Goal: Task Accomplishment & Management: Manage account settings

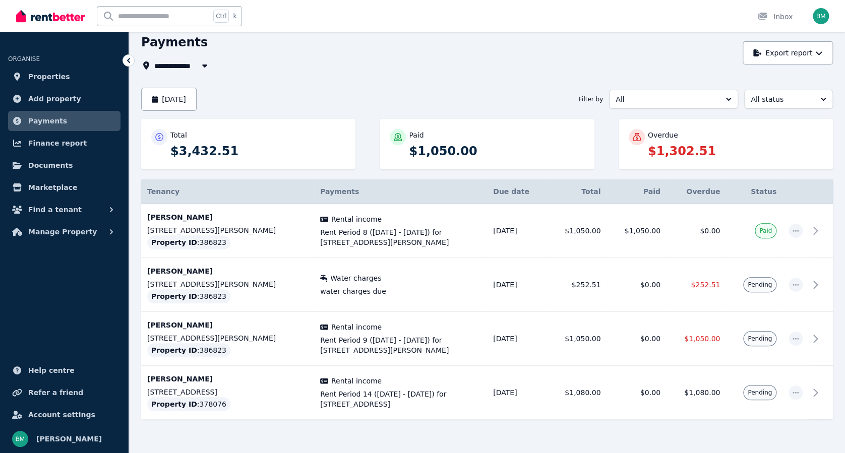
scroll to position [63, 0]
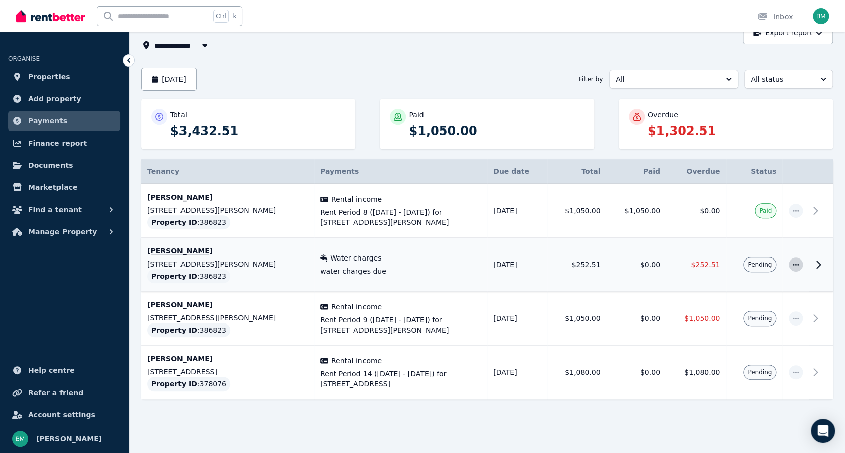
click at [801, 263] on span "button" at bounding box center [796, 265] width 14 height 14
click at [737, 369] on span "History" at bounding box center [762, 373] width 65 height 12
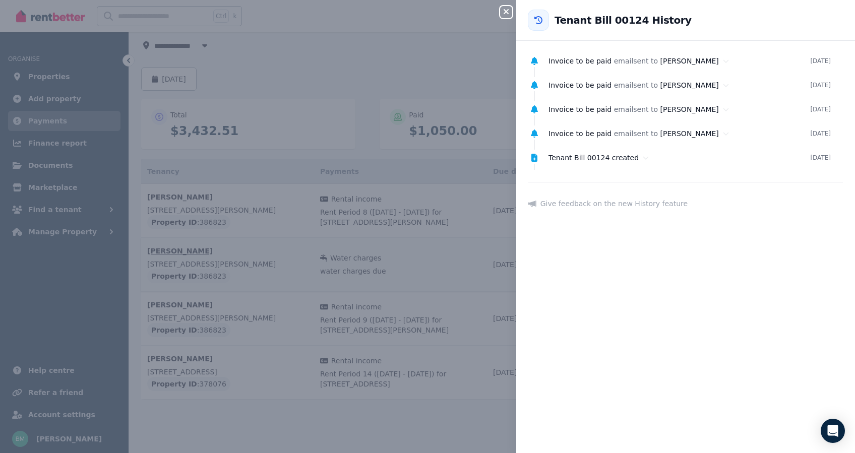
click at [340, 51] on div "Close panel Back to Tenant Bill 00124 History Invoice to be paid email sent to …" at bounding box center [427, 226] width 855 height 453
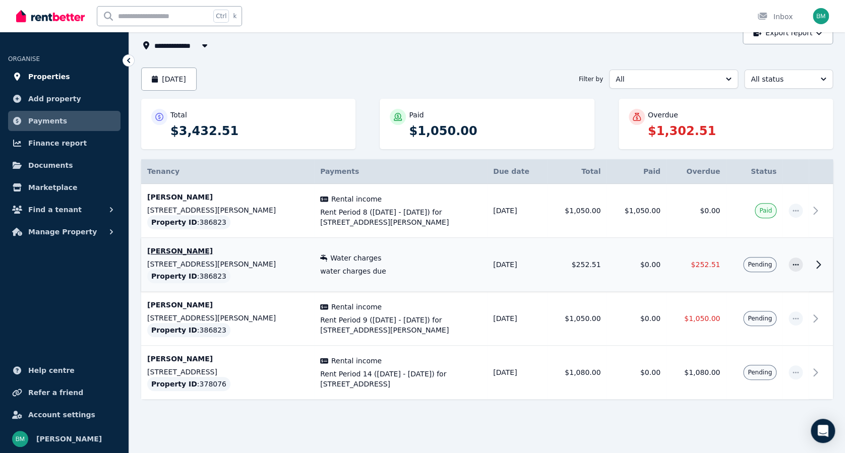
click at [35, 74] on span "Properties" at bounding box center [49, 77] width 42 height 12
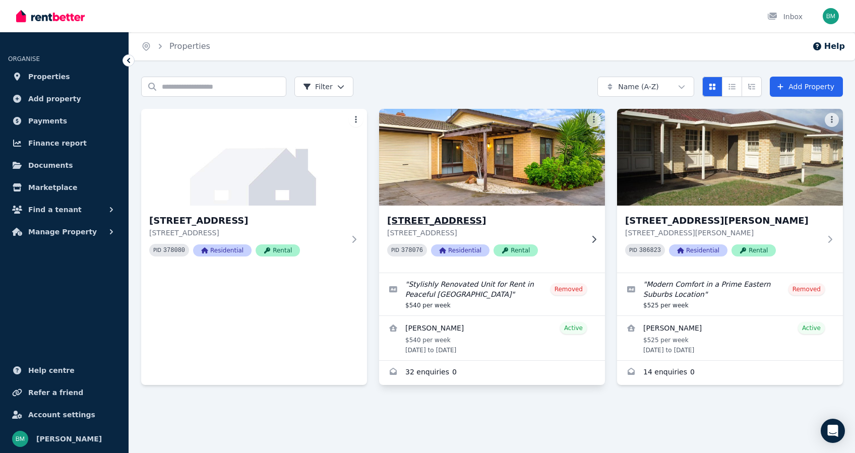
click at [480, 218] on h3 "[STREET_ADDRESS]" at bounding box center [485, 221] width 196 height 14
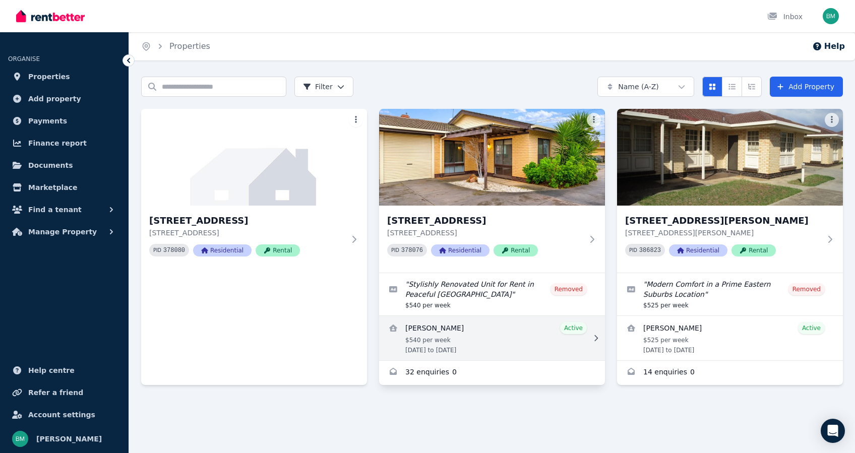
click at [424, 338] on link "View details for Benjamin Farrell" at bounding box center [492, 338] width 226 height 44
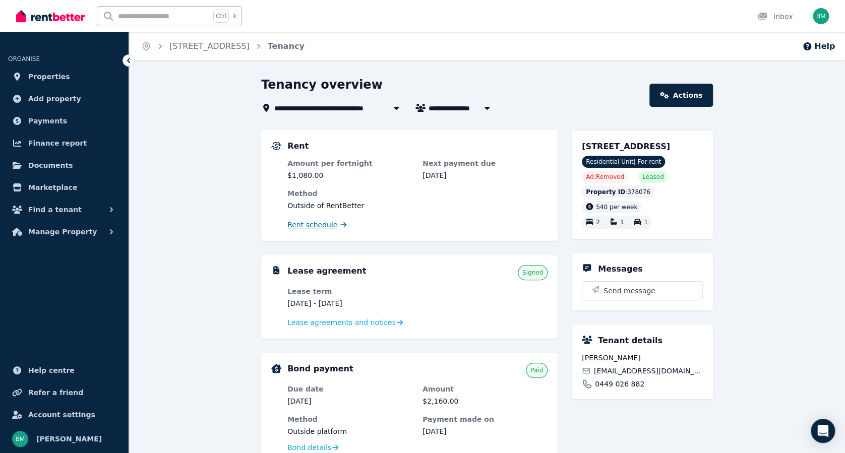
click at [311, 222] on span "Rent schedule" at bounding box center [312, 225] width 50 height 10
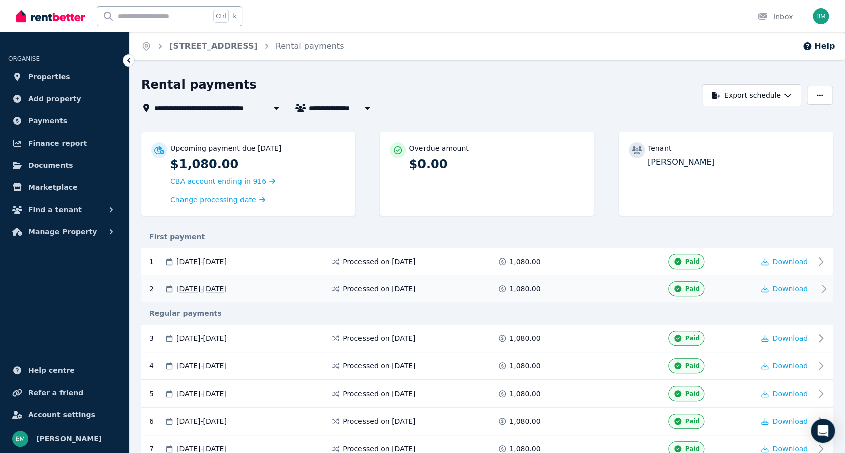
scroll to position [470, 0]
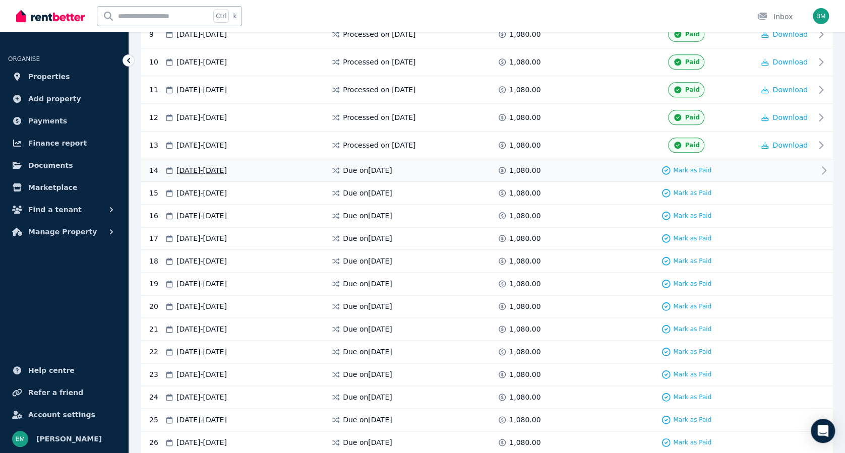
click at [725, 172] on div "Mark as Paid" at bounding box center [686, 170] width 136 height 10
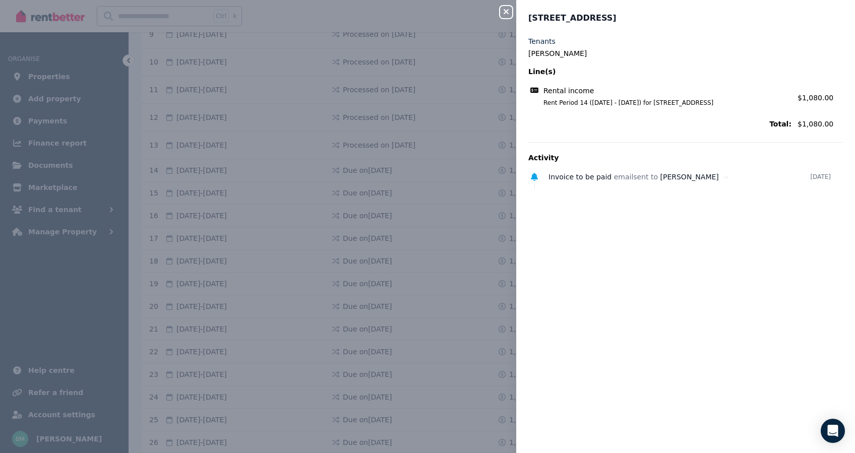
click at [502, 14] on icon "button" at bounding box center [506, 12] width 12 height 8
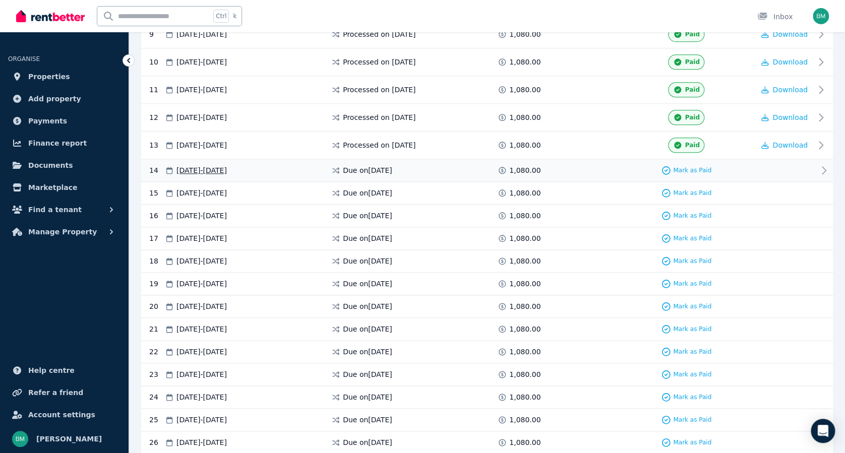
click at [822, 169] on icon at bounding box center [824, 170] width 12 height 12
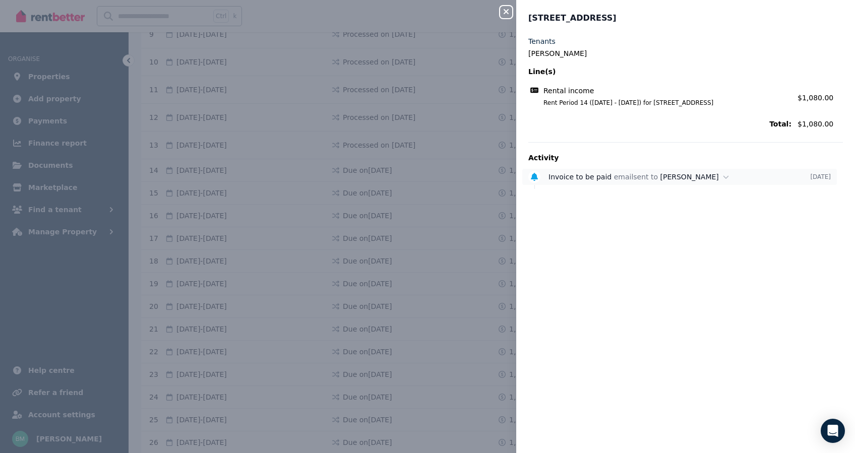
click at [764, 177] on div "Invoice to be paid email sent to Benjamin Farrell" at bounding box center [680, 177] width 262 height 10
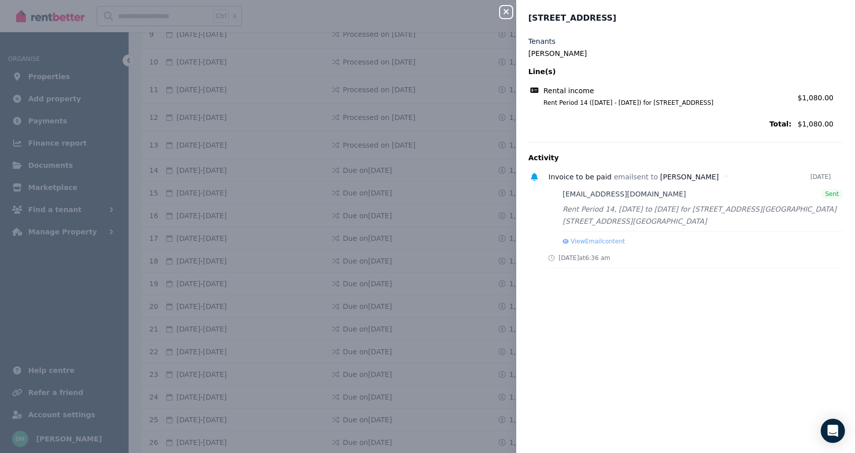
click at [504, 12] on icon "button" at bounding box center [506, 12] width 12 height 8
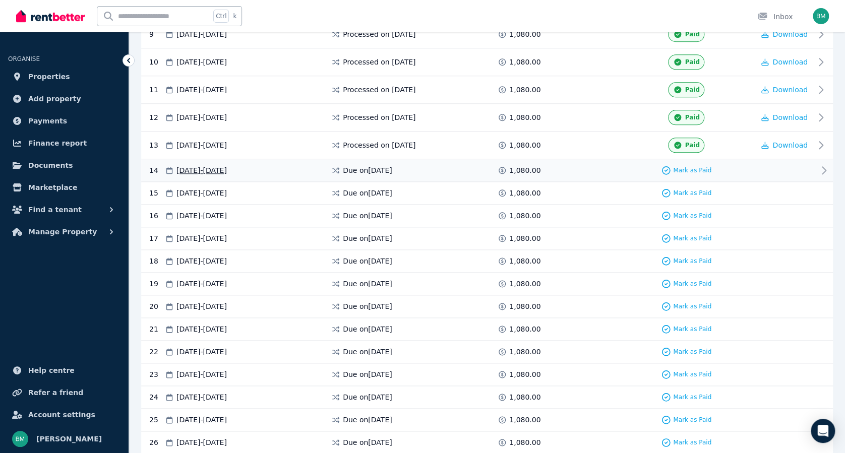
click at [555, 173] on div "14 14 Aug 2025 - 27 Aug 2025 Due on 14 Aug 2025 1,080.00 Mark as Paid" at bounding box center [487, 170] width 692 height 23
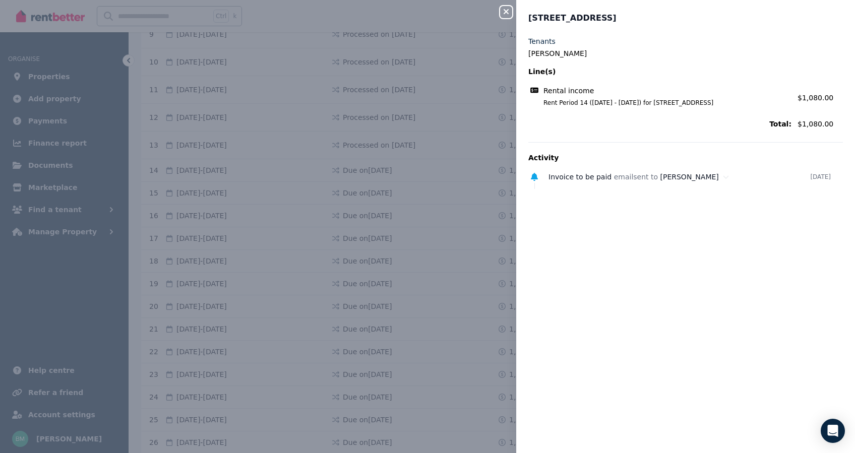
click at [429, 8] on div "Close panel Unit 1/16 First Ave, Payneham South Tenants Benjamin Farrell Line(s…" at bounding box center [427, 226] width 855 height 453
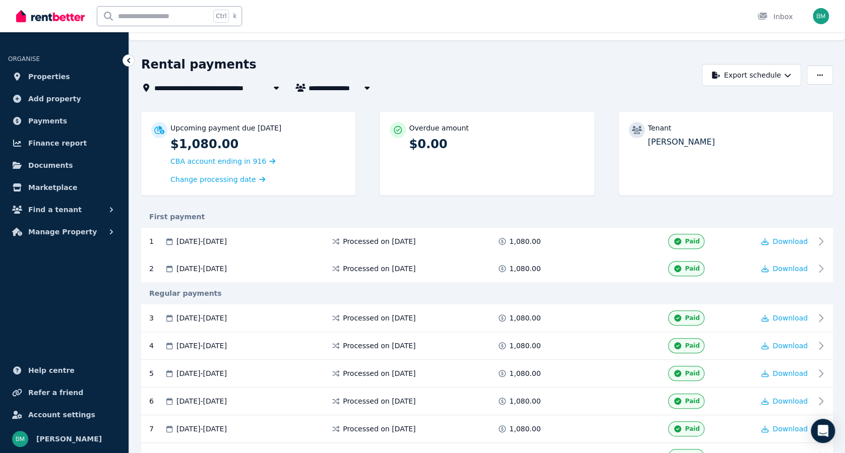
scroll to position [0, 0]
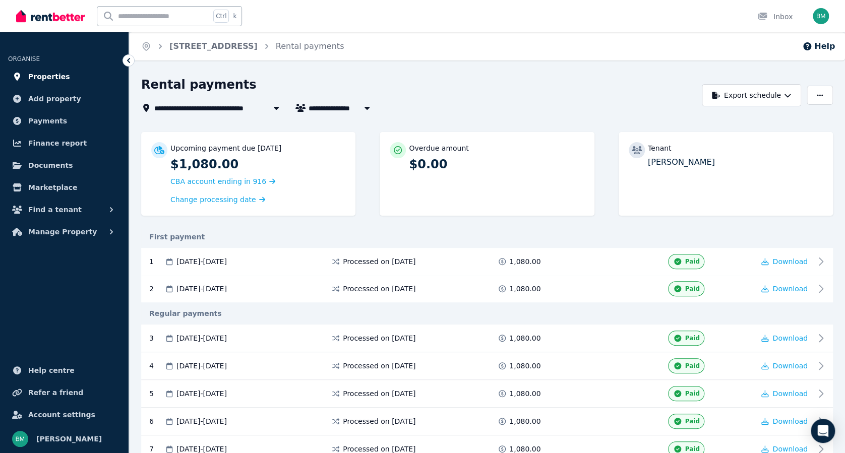
click at [54, 76] on span "Properties" at bounding box center [49, 77] width 42 height 12
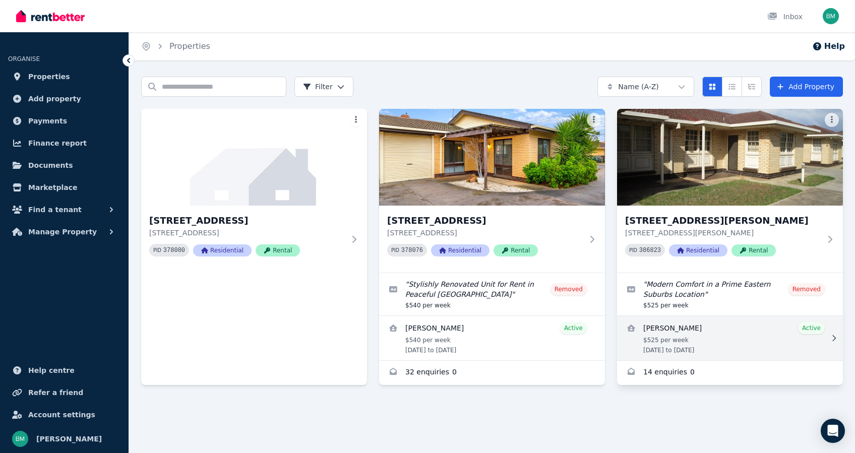
click at [695, 344] on link "View details for Joanne Fisher" at bounding box center [730, 338] width 226 height 44
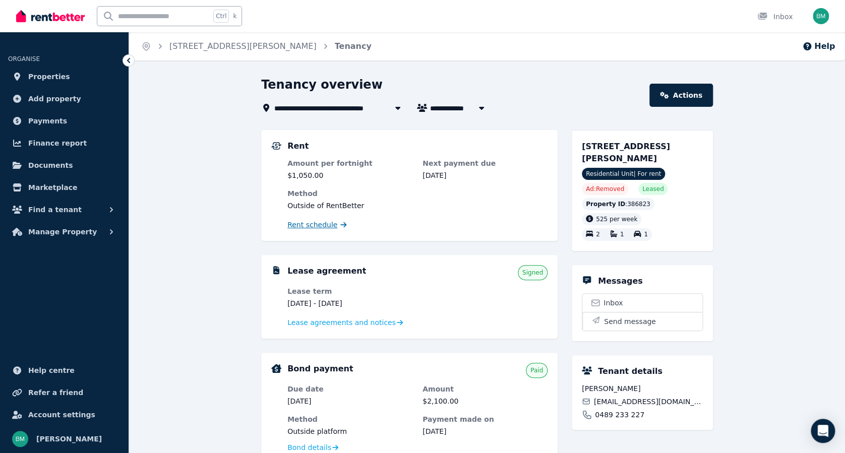
click at [305, 226] on span "Rent schedule" at bounding box center [312, 225] width 50 height 10
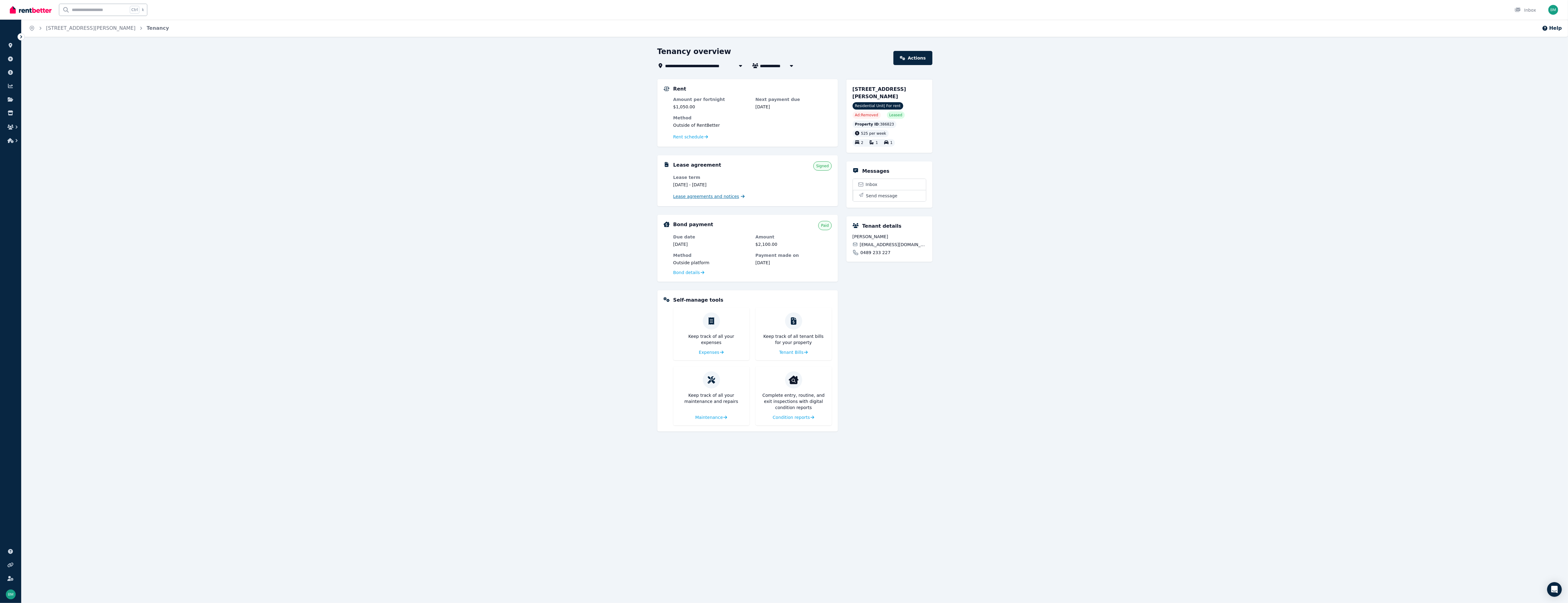
click at [520, 197] on span "Lease agreements and notices" at bounding box center [706, 197] width 66 height 6
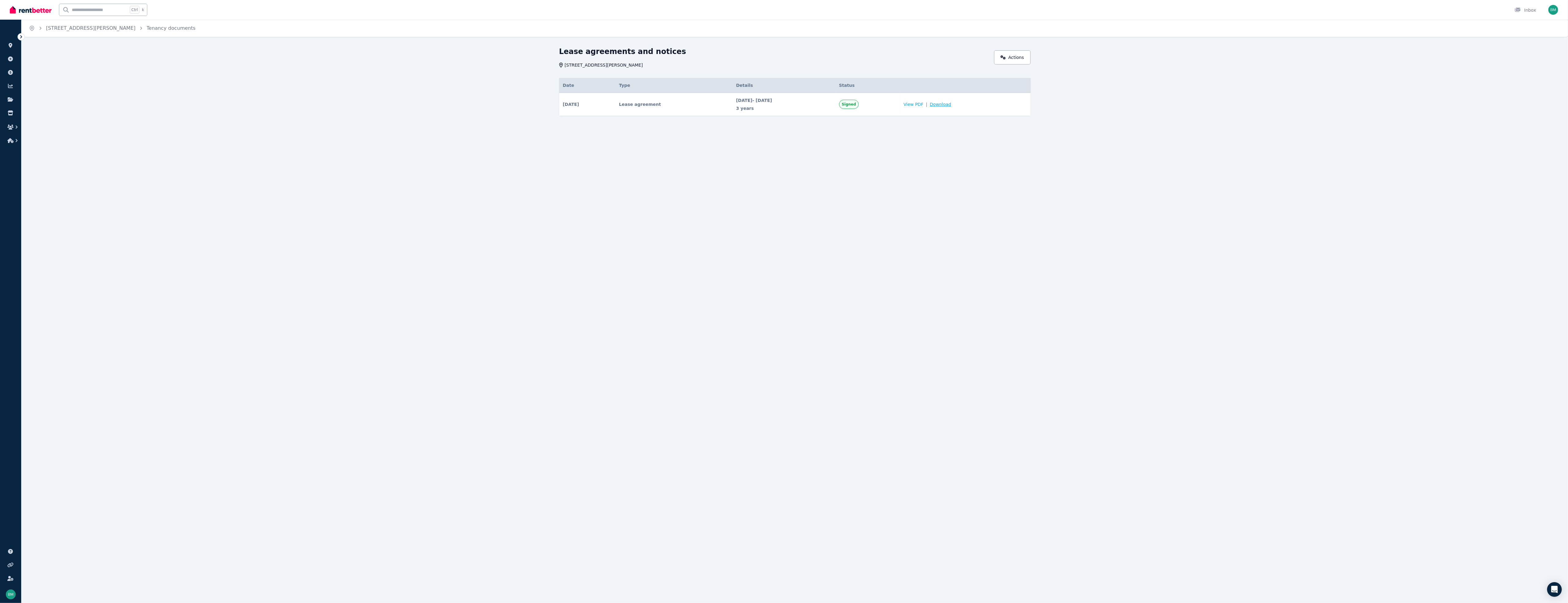
click at [520, 105] on span "Download" at bounding box center [940, 104] width 21 height 6
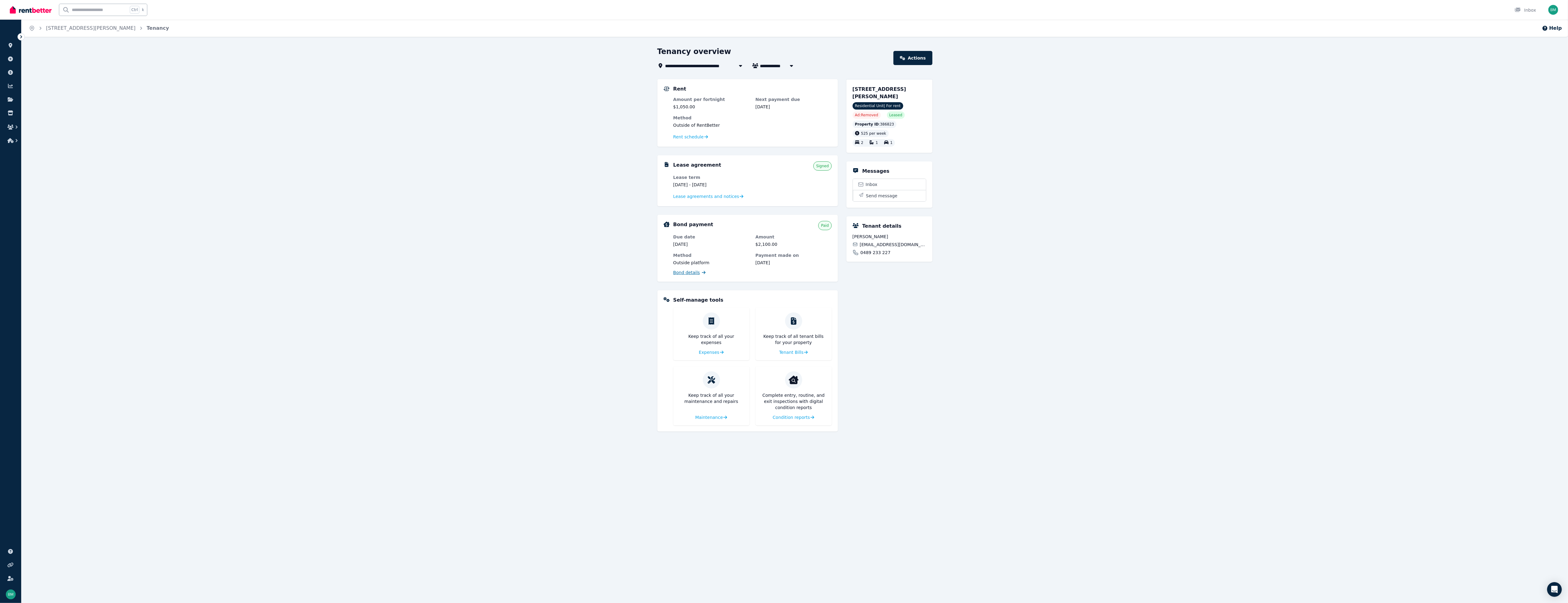
click at [520, 272] on icon at bounding box center [704, 272] width 4 height 4
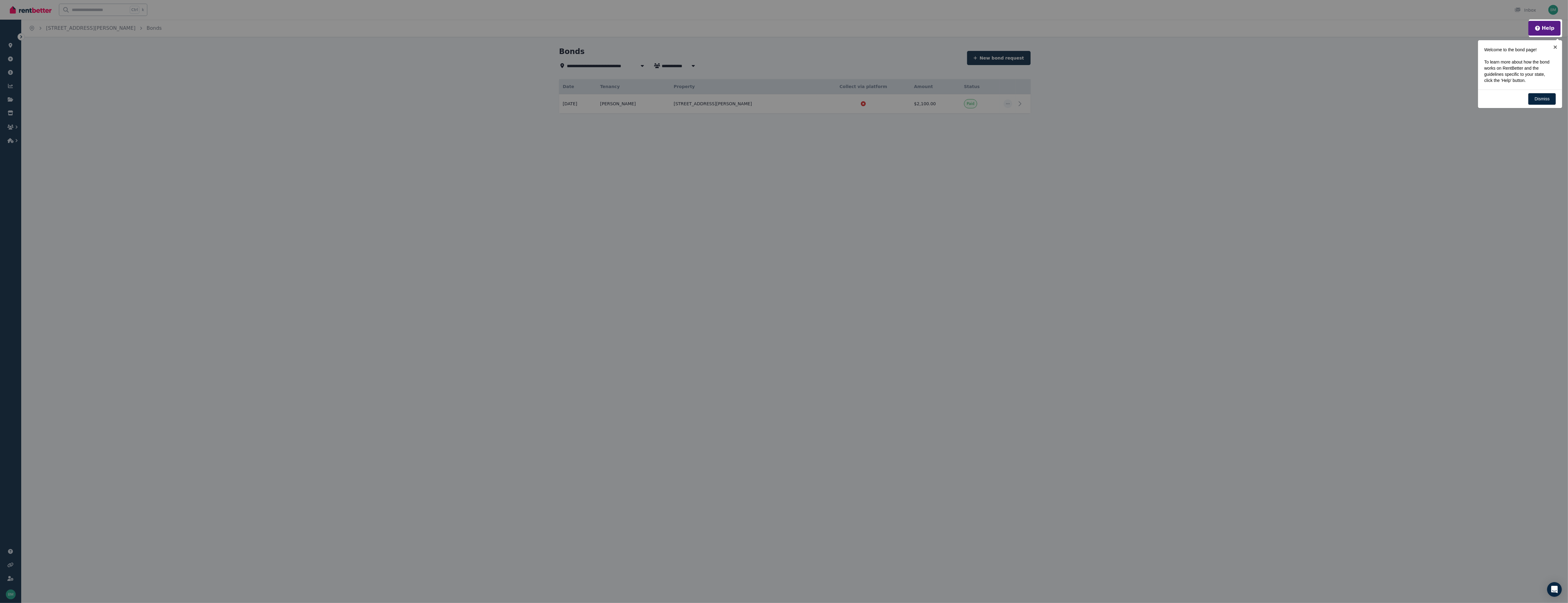
click at [520, 203] on div at bounding box center [784, 301] width 1568 height 603
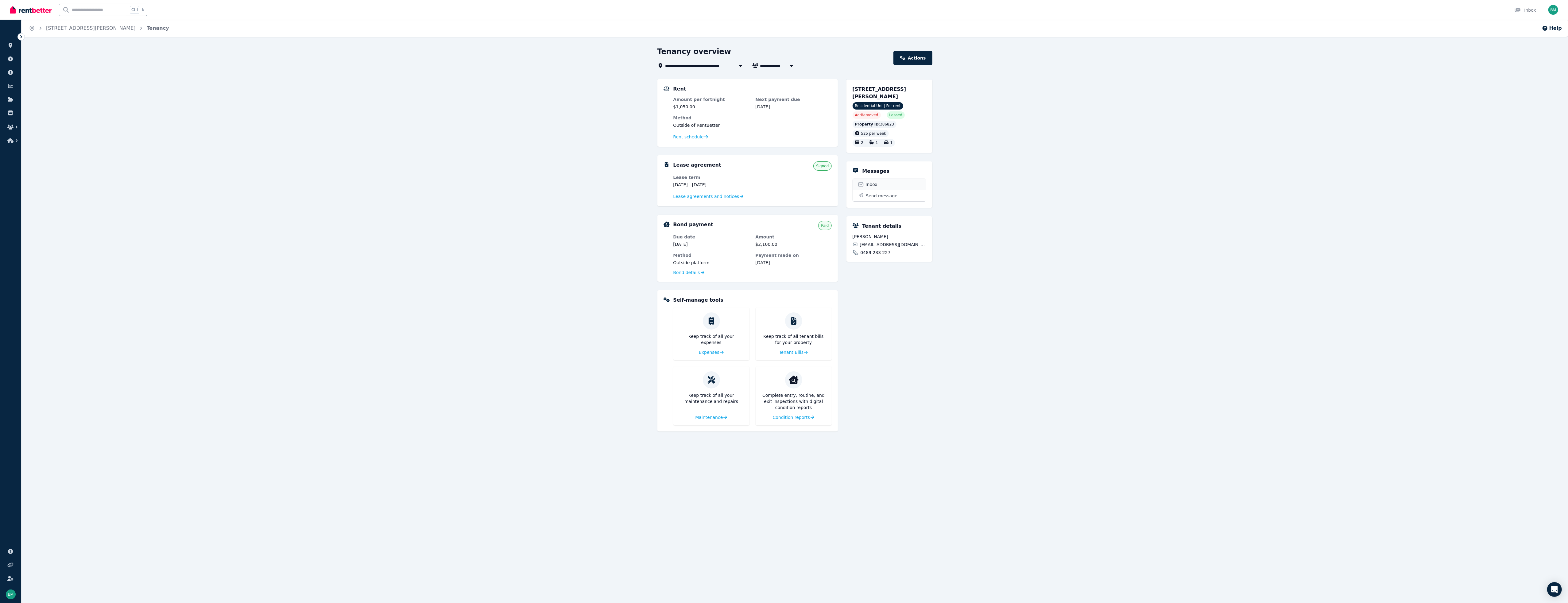
click at [520, 183] on link "Inbox" at bounding box center [889, 184] width 73 height 11
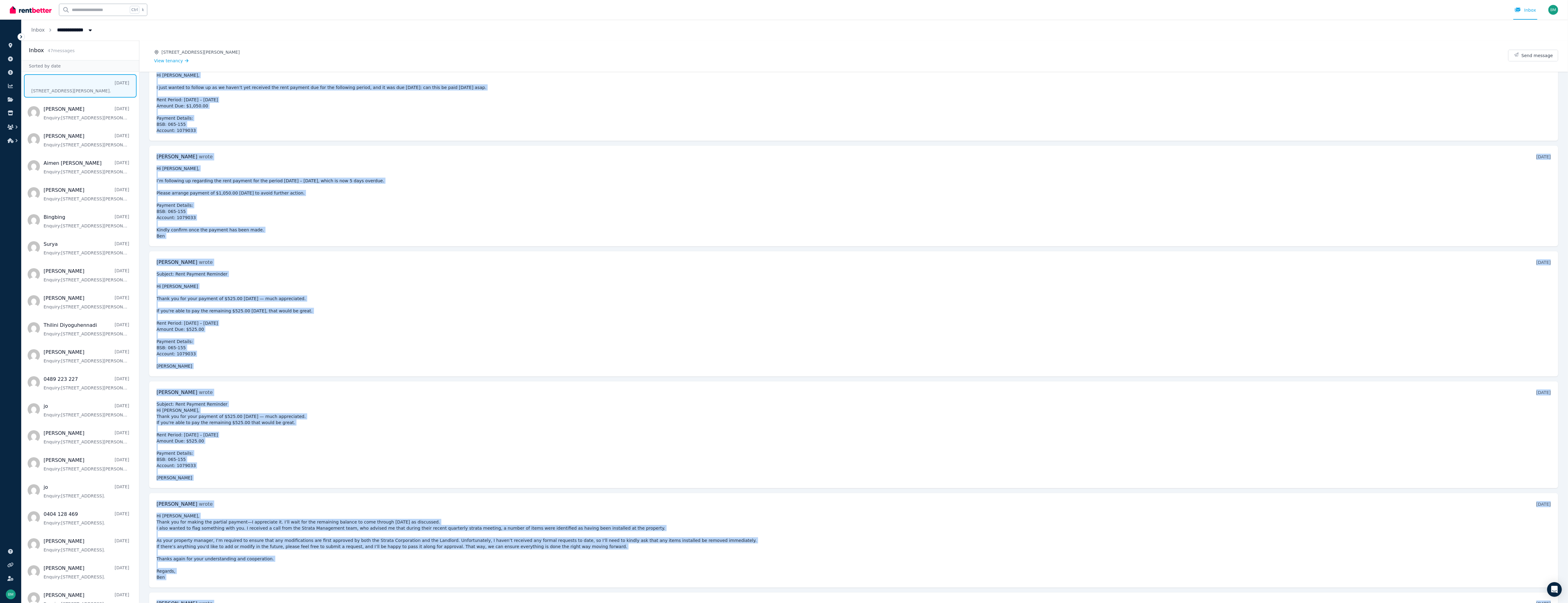
scroll to position [653, 0]
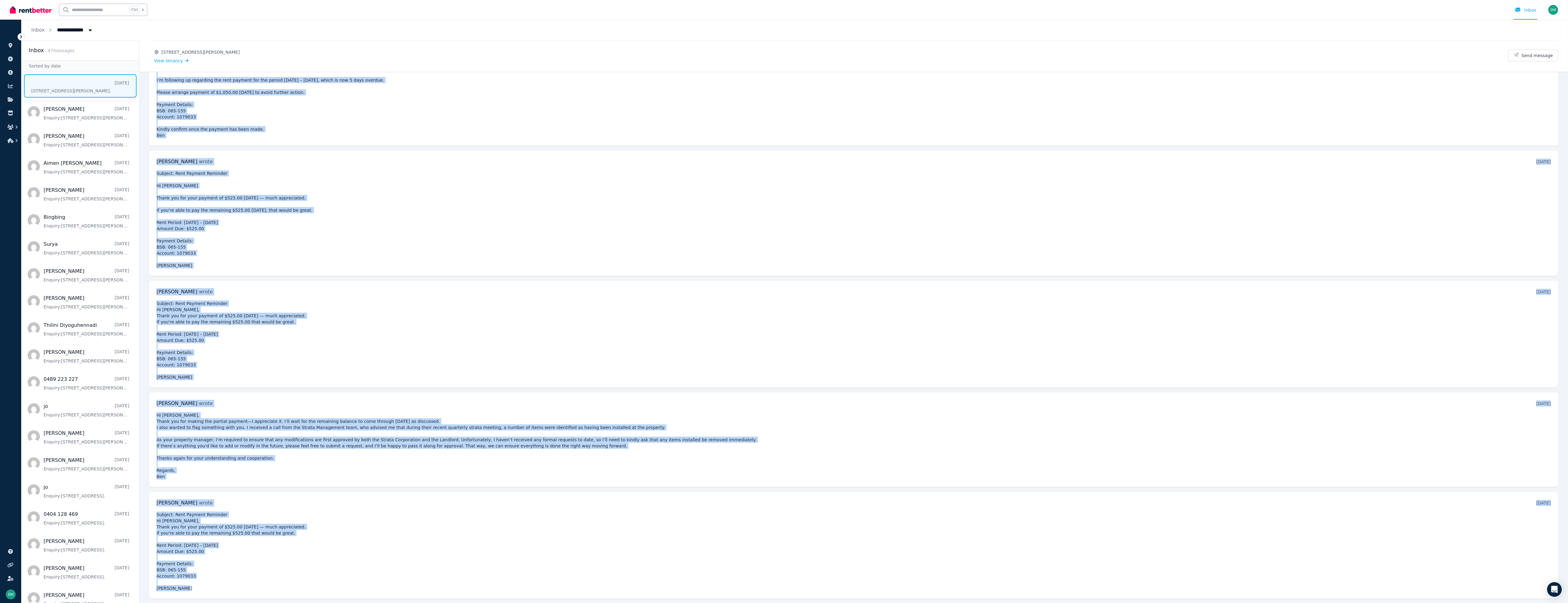
drag, startPoint x: 155, startPoint y: 86, endPoint x: 481, endPoint y: 605, distance: 612.9
click at [481, 276] on html "**********" at bounding box center [784, 301] width 1568 height 603
copy ul "Ben Mesisca wrote 4 months ago 1:28 pm on Sun, 13 Apr 2025 Hi Jo, Hope you're w…"
click at [520, 276] on pre "Hi [PERSON_NAME], Thank you for making the partial payment—I appreciate it. I’l…" at bounding box center [853, 445] width 1395 height 68
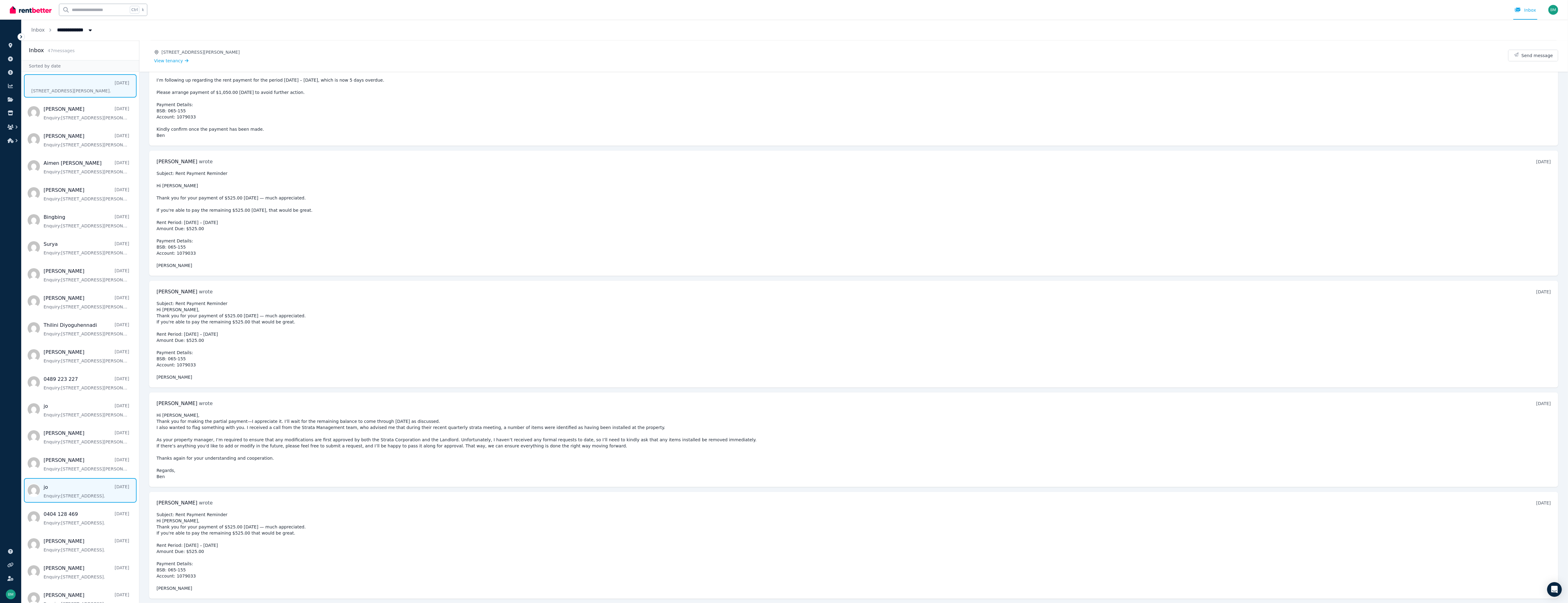
click at [64, 276] on span "Message list" at bounding box center [80, 490] width 117 height 24
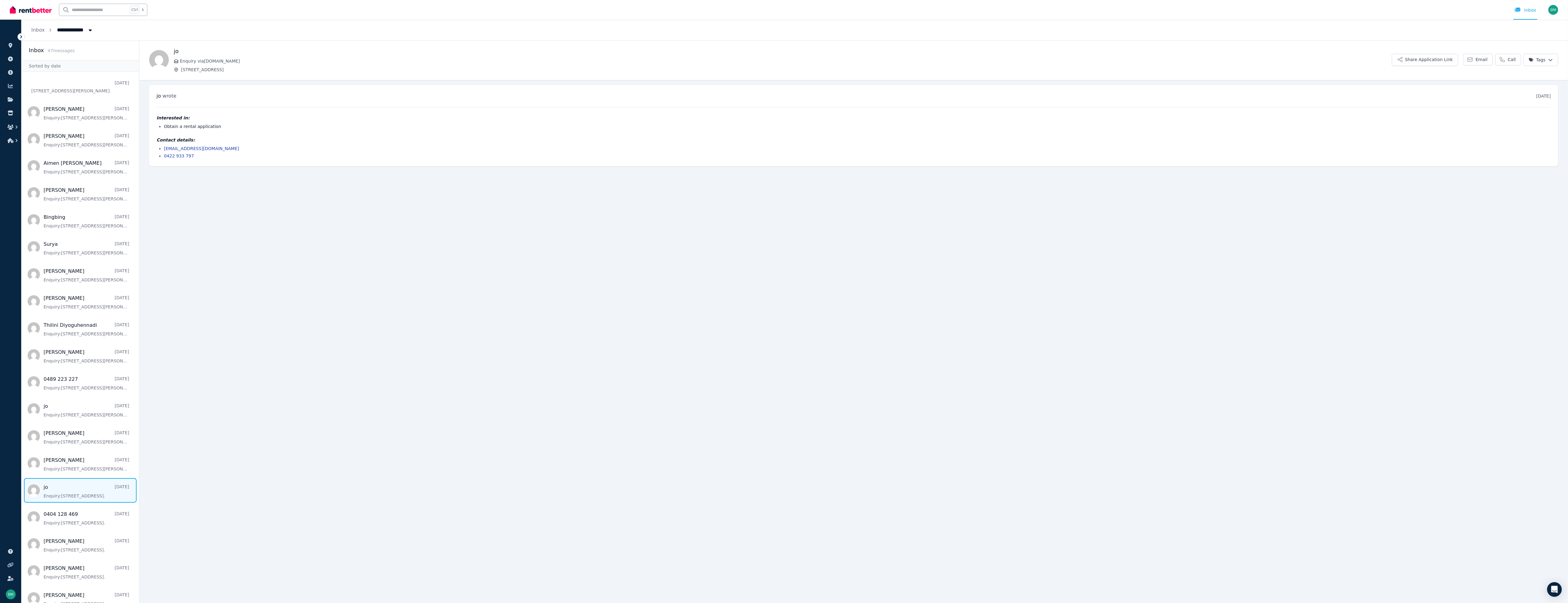
click at [180, 124] on li "Obtain a rental application" at bounding box center [857, 127] width 1387 height 6
click at [41, 30] on link "Inbox" at bounding box center [38, 30] width 13 height 6
click at [26, 10] on img at bounding box center [30, 10] width 42 height 9
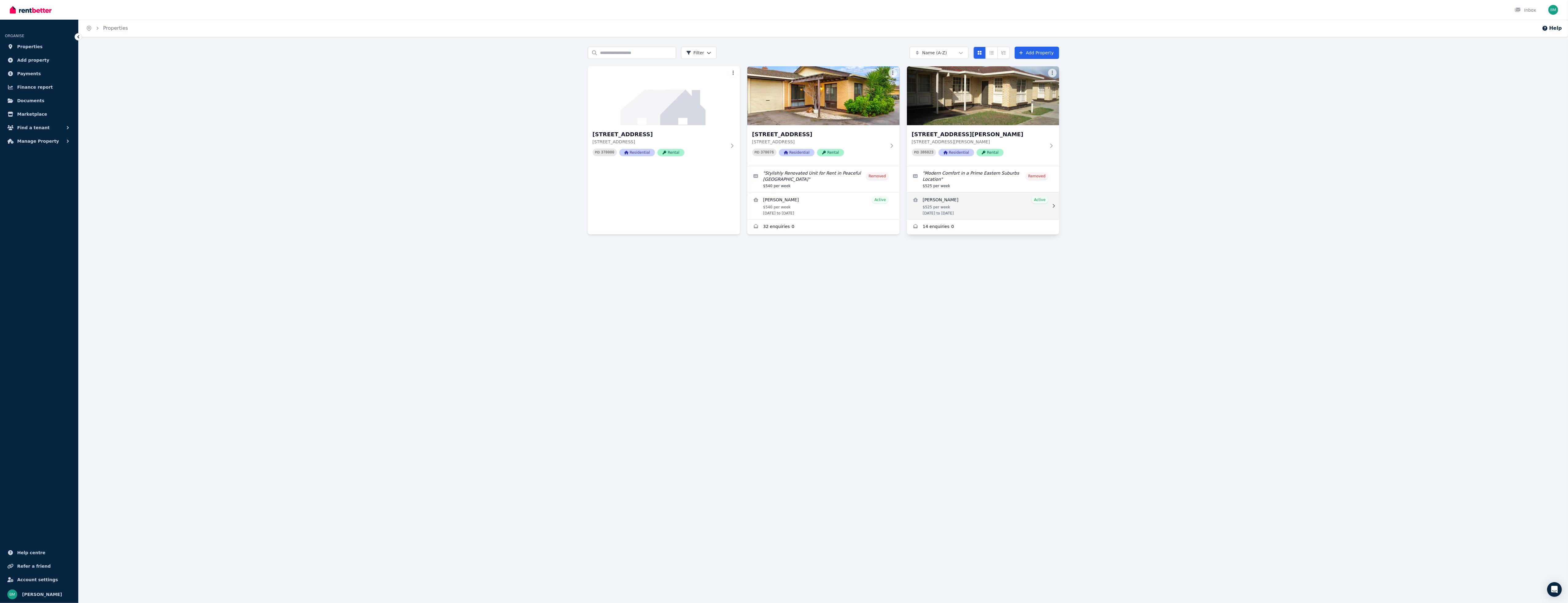
click at [948, 210] on link "View details for Joanne Fisher" at bounding box center [983, 206] width 152 height 27
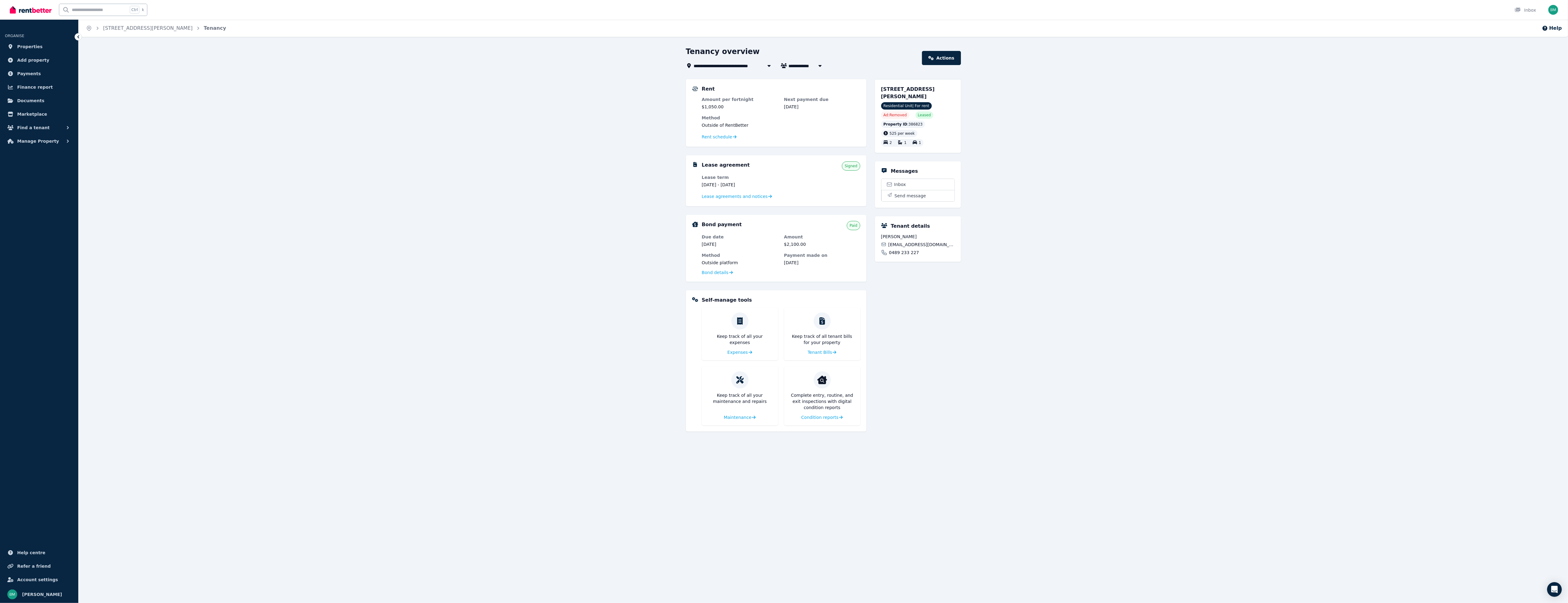
click at [732, 413] on div "Keep track of all your maintenance and repairs Maintenance" at bounding box center [740, 396] width 76 height 59
click at [731, 416] on span "Maintenance" at bounding box center [737, 417] width 27 height 6
click at [833, 418] on span "Condition reports" at bounding box center [819, 417] width 37 height 6
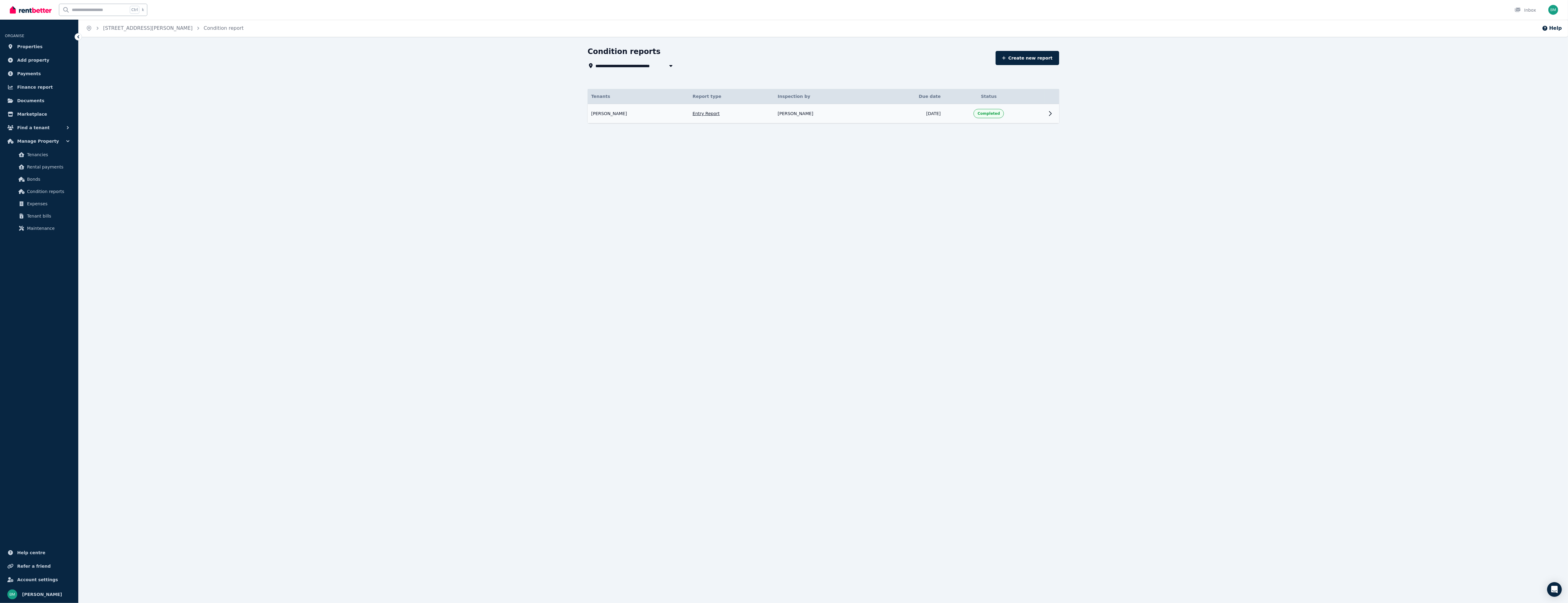
click at [1013, 115] on td "Completed" at bounding box center [989, 114] width 89 height 19
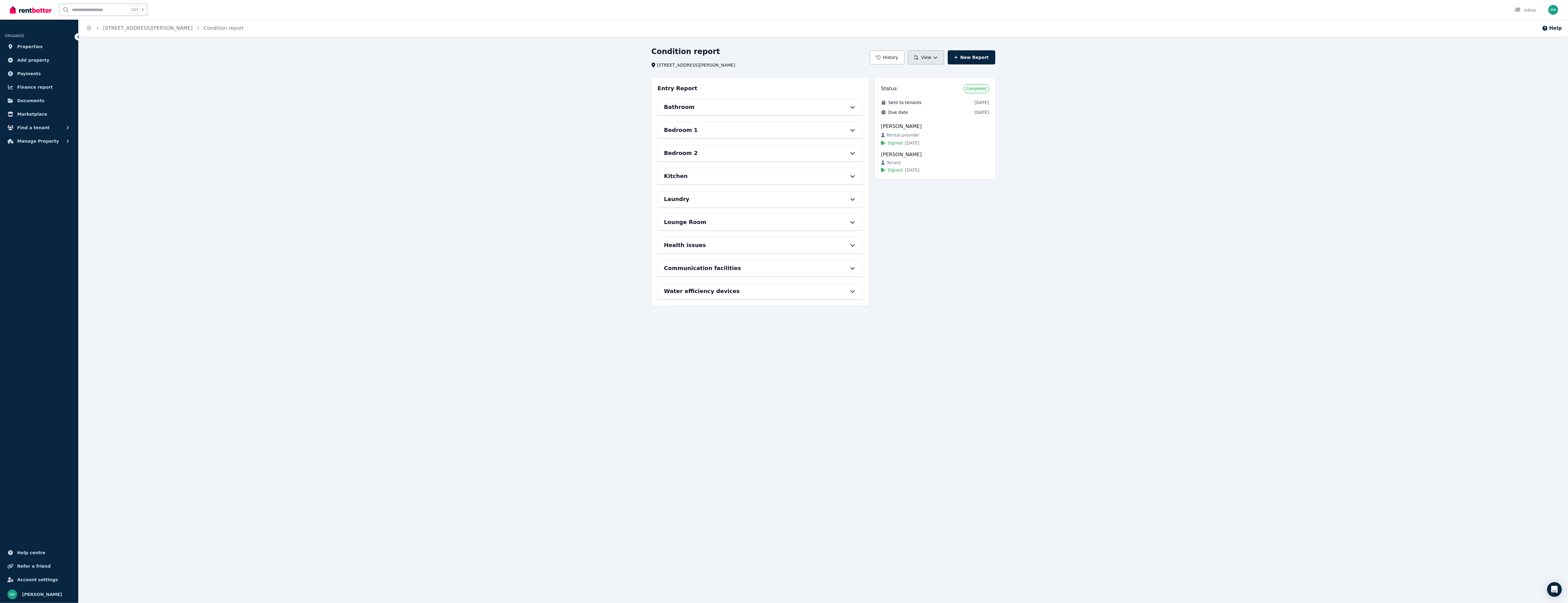
click at [925, 58] on button "View" at bounding box center [925, 57] width 36 height 14
click at [897, 85] on p "Download as PDF" at bounding box center [909, 85] width 43 height 6
click at [37, 99] on span "Documents" at bounding box center [30, 100] width 27 height 7
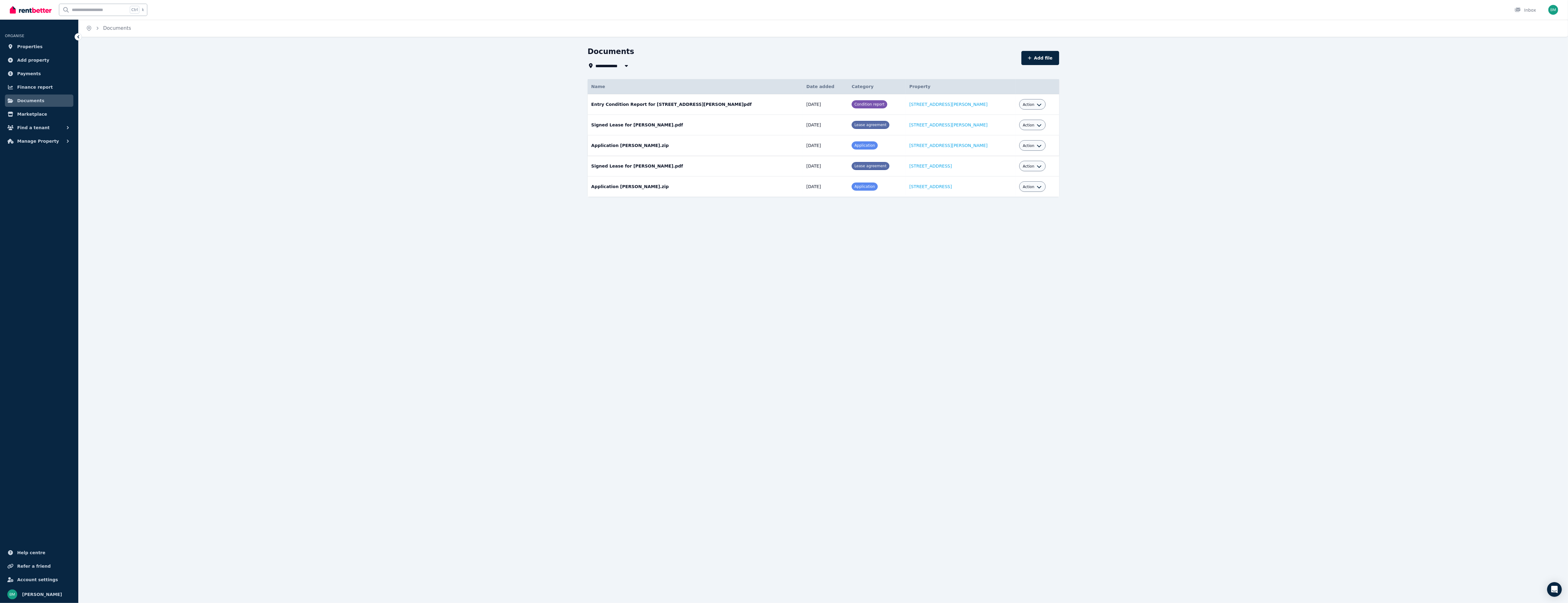
click at [1037, 147] on icon "button" at bounding box center [1039, 145] width 5 height 5
click at [1014, 181] on link "Download" at bounding box center [1013, 181] width 59 height 11
click at [1270, 285] on div "**********" at bounding box center [784, 301] width 1568 height 603
click at [33, 128] on span "Find a tenant" at bounding box center [33, 128] width 32 height 7
click at [46, 167] on span "Applications" at bounding box center [47, 166] width 41 height 7
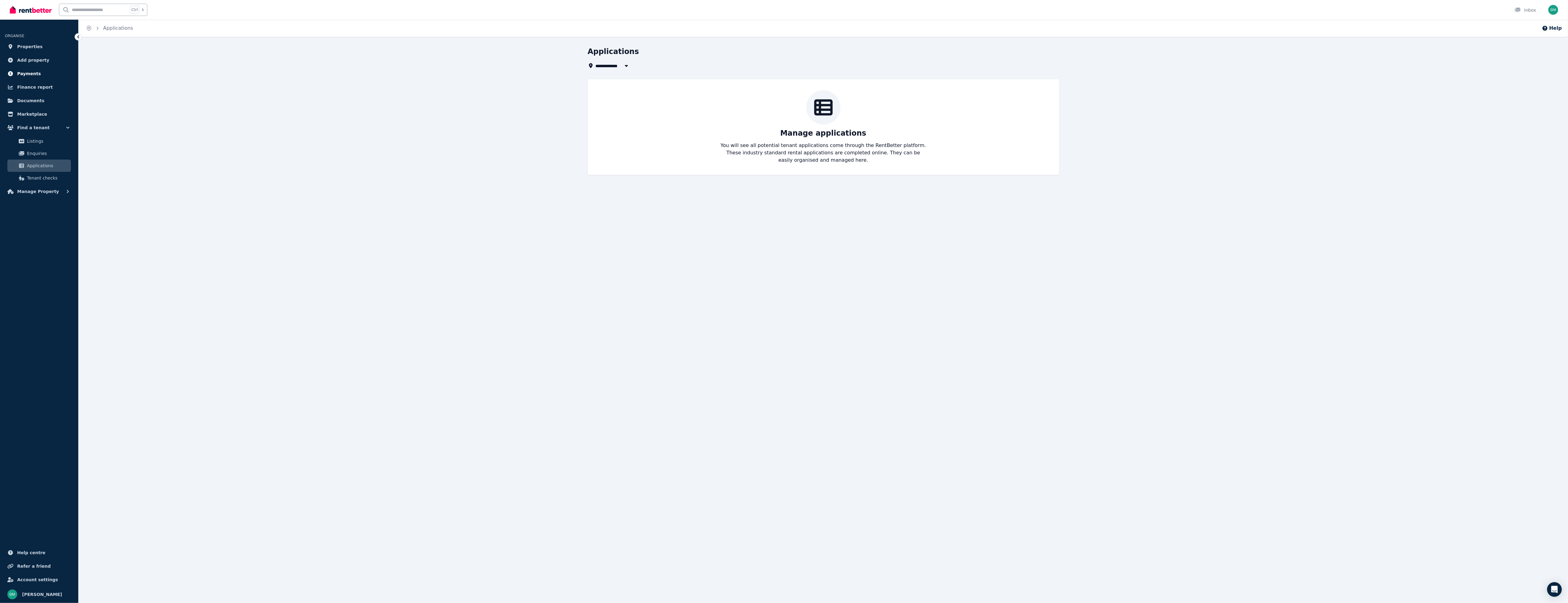
click at [24, 71] on span "Payments" at bounding box center [29, 74] width 24 height 7
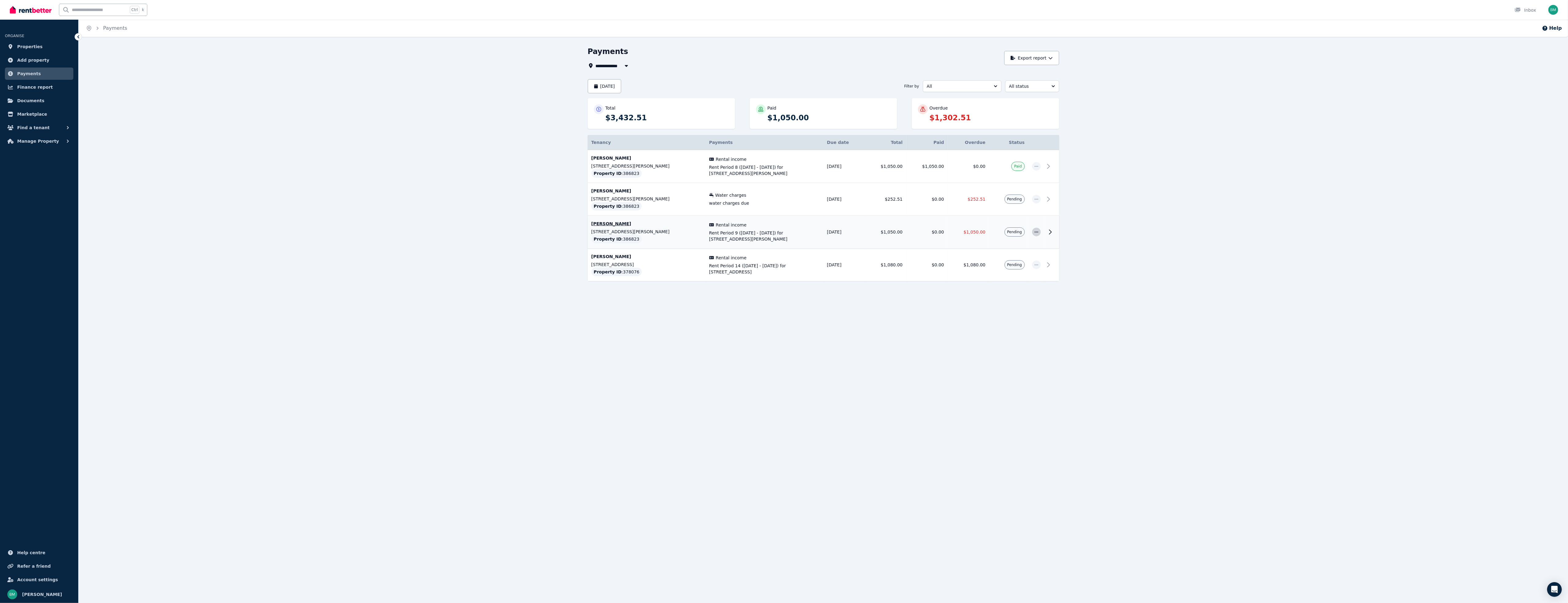
click at [1038, 232] on icon "button" at bounding box center [1037, 232] width 4 height 1
click at [1009, 247] on span "Resend tenant bill" at bounding box center [1016, 248] width 40 height 7
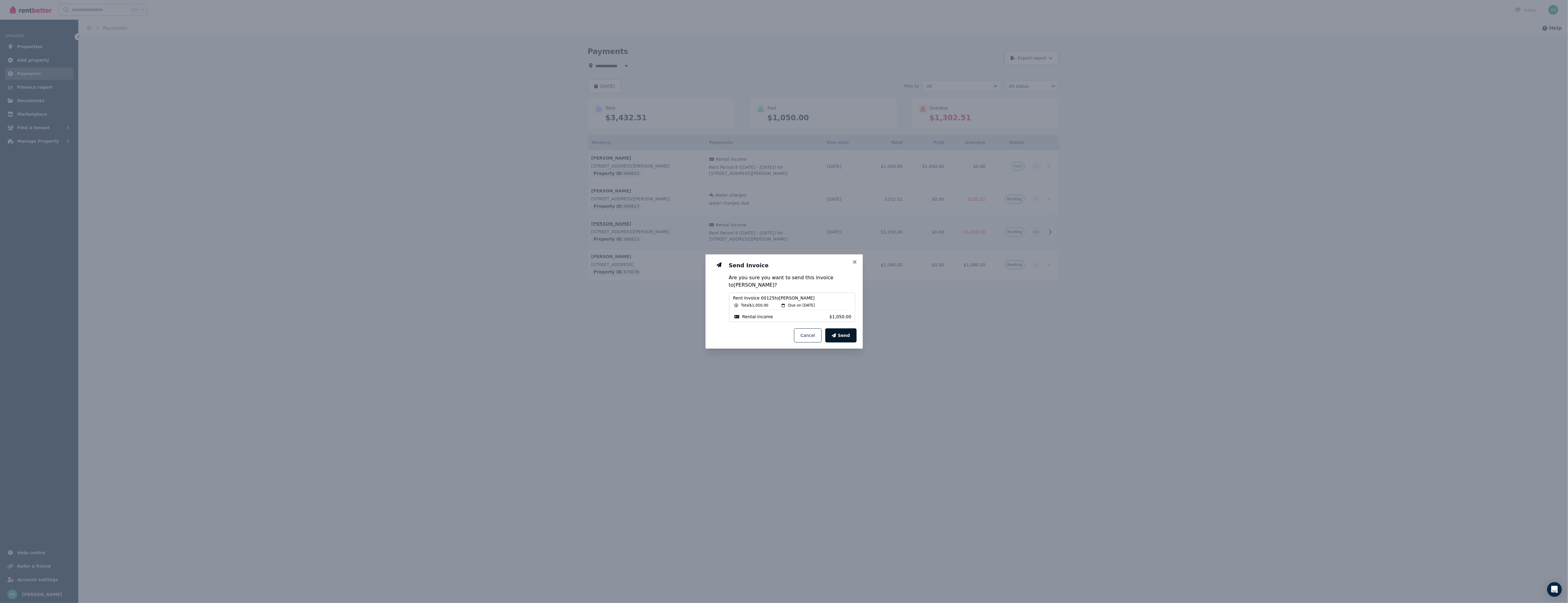
click at [845, 333] on span "Send" at bounding box center [844, 335] width 12 height 6
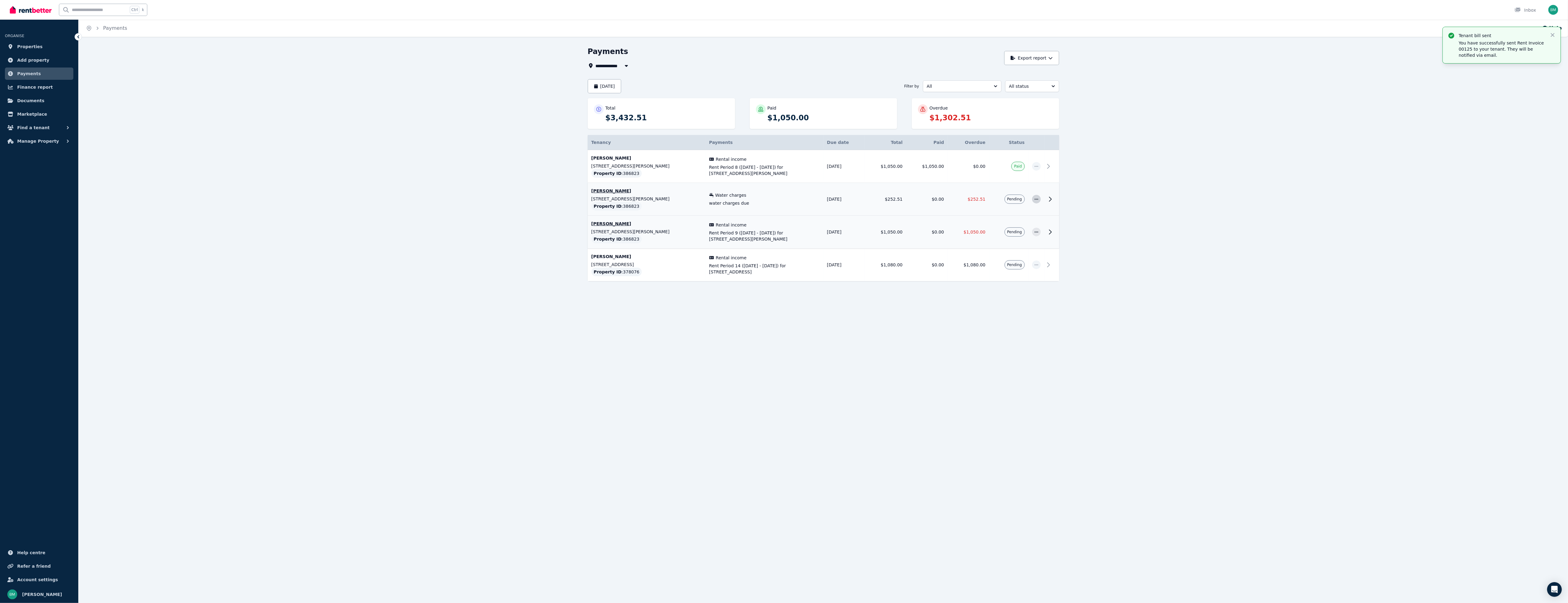
click at [1038, 200] on icon "button" at bounding box center [1037, 199] width 5 height 4
click at [1018, 215] on span "Resend tenant bill" at bounding box center [1016, 215] width 40 height 7
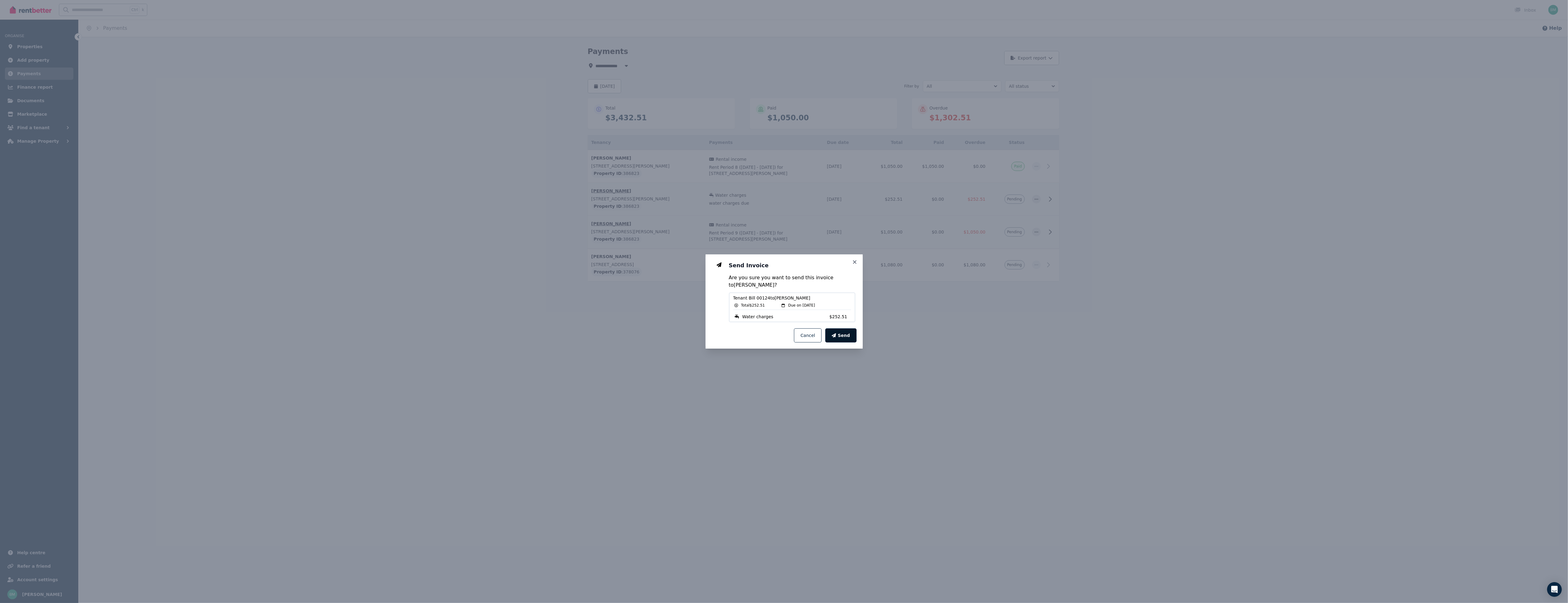
click at [841, 336] on span "Send" at bounding box center [844, 335] width 12 height 6
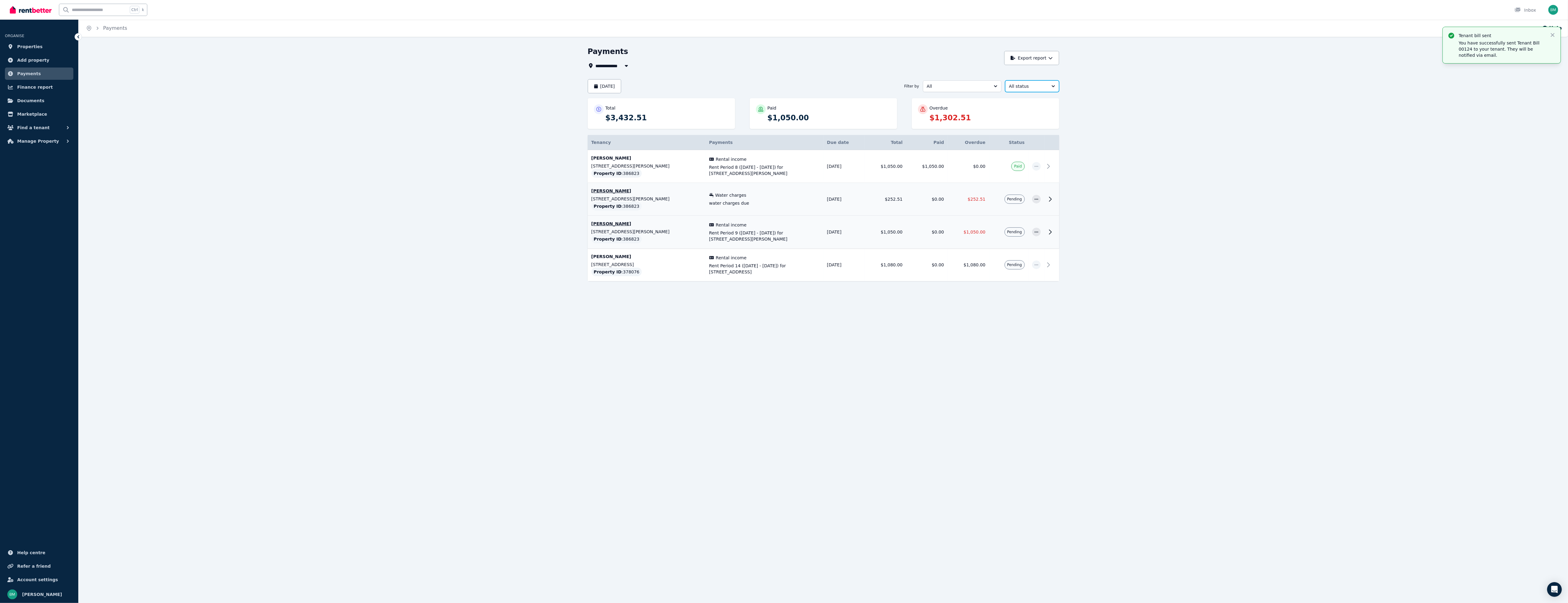
click at [1021, 89] on span "All status" at bounding box center [1028, 86] width 38 height 6
click at [1037, 60] on button "Export report" at bounding box center [1032, 58] width 55 height 14
click at [1008, 72] on p "PDF" at bounding box center [1010, 74] width 13 height 6
click at [1038, 86] on span "All status" at bounding box center [1028, 86] width 38 height 6
click at [1180, 89] on div "**********" at bounding box center [823, 181] width 1489 height 268
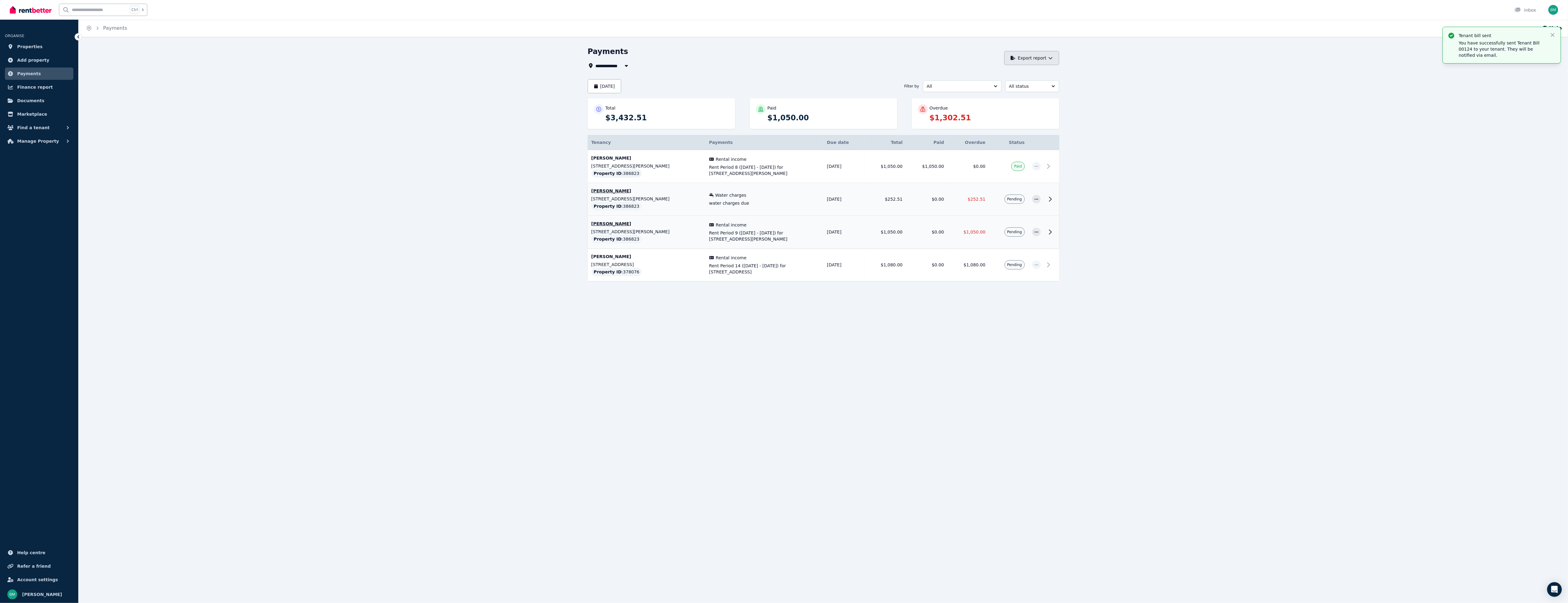
click at [1055, 60] on button "Export report" at bounding box center [1032, 58] width 55 height 14
click at [705, 68] on div "**********" at bounding box center [794, 66] width 413 height 7
click at [32, 48] on span "Properties" at bounding box center [30, 47] width 26 height 7
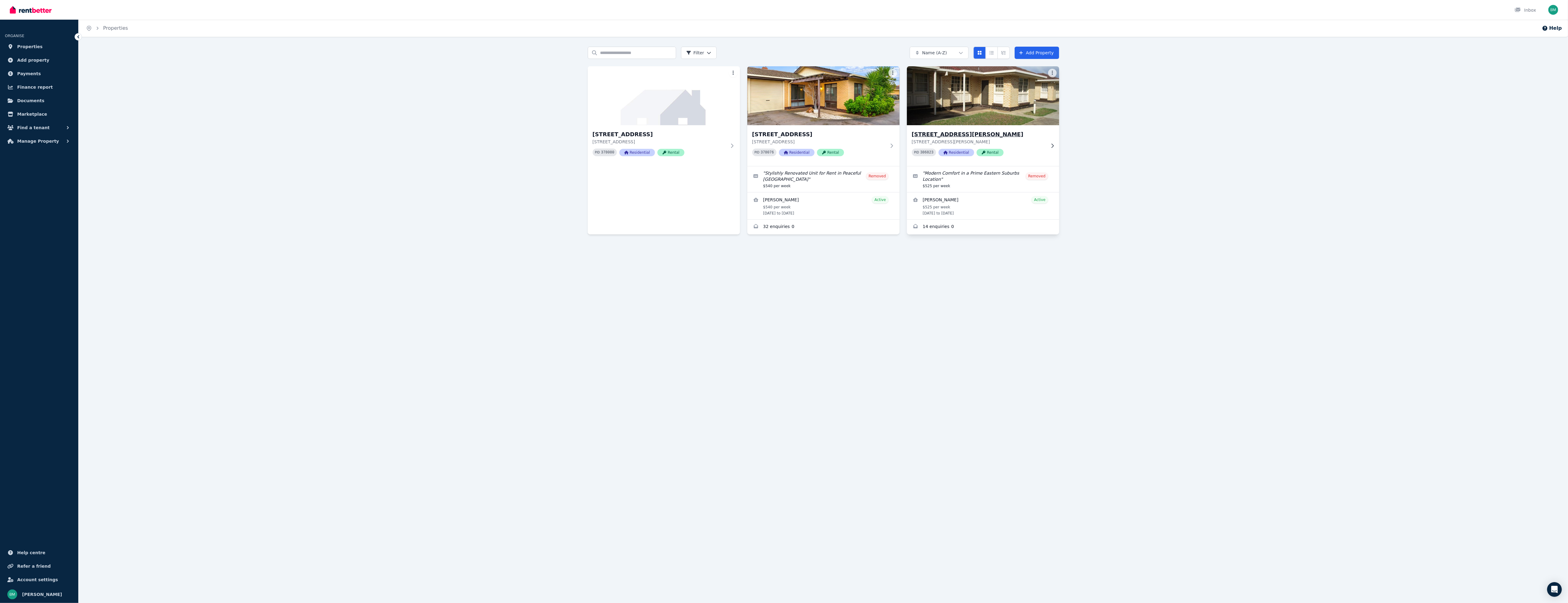
click at [922, 133] on h3 "[STREET_ADDRESS][PERSON_NAME]" at bounding box center [979, 134] width 134 height 9
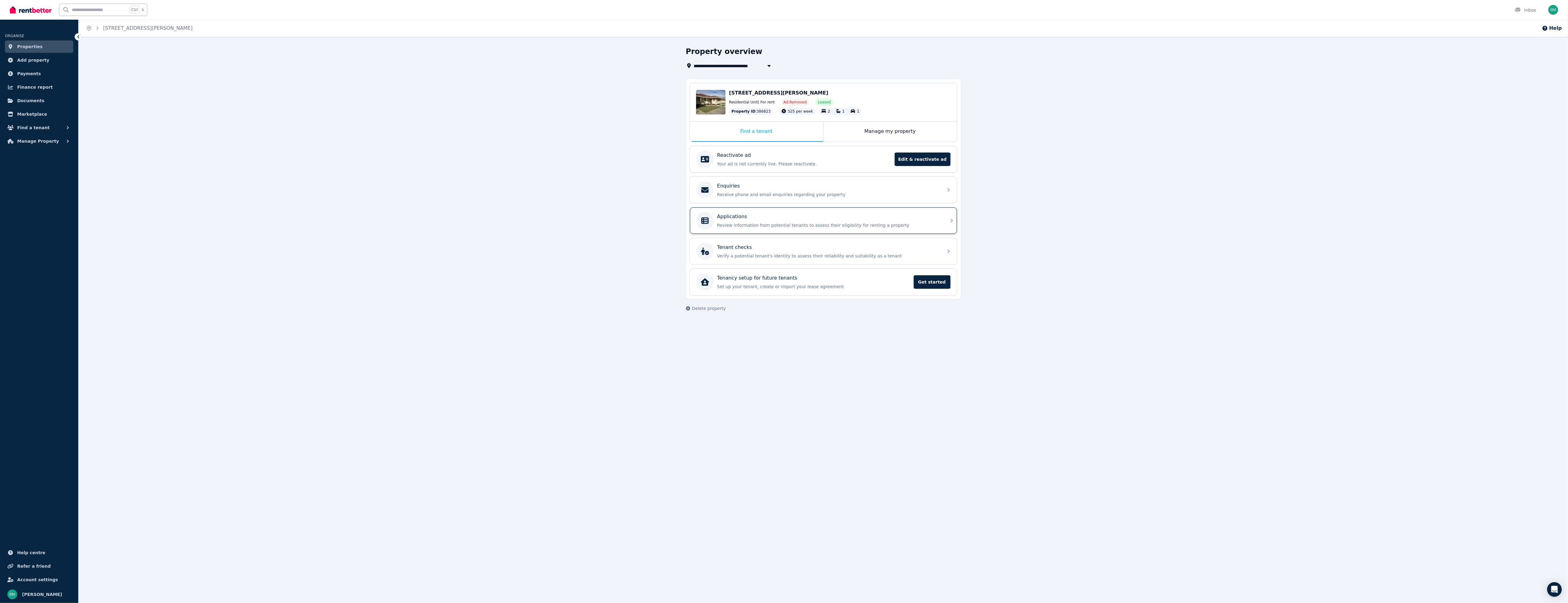
click at [768, 225] on p "Review information from potential tenants to assess their eligibility for renti…" at bounding box center [828, 225] width 222 height 6
click at [24, 59] on span "Add property" at bounding box center [33, 60] width 32 height 7
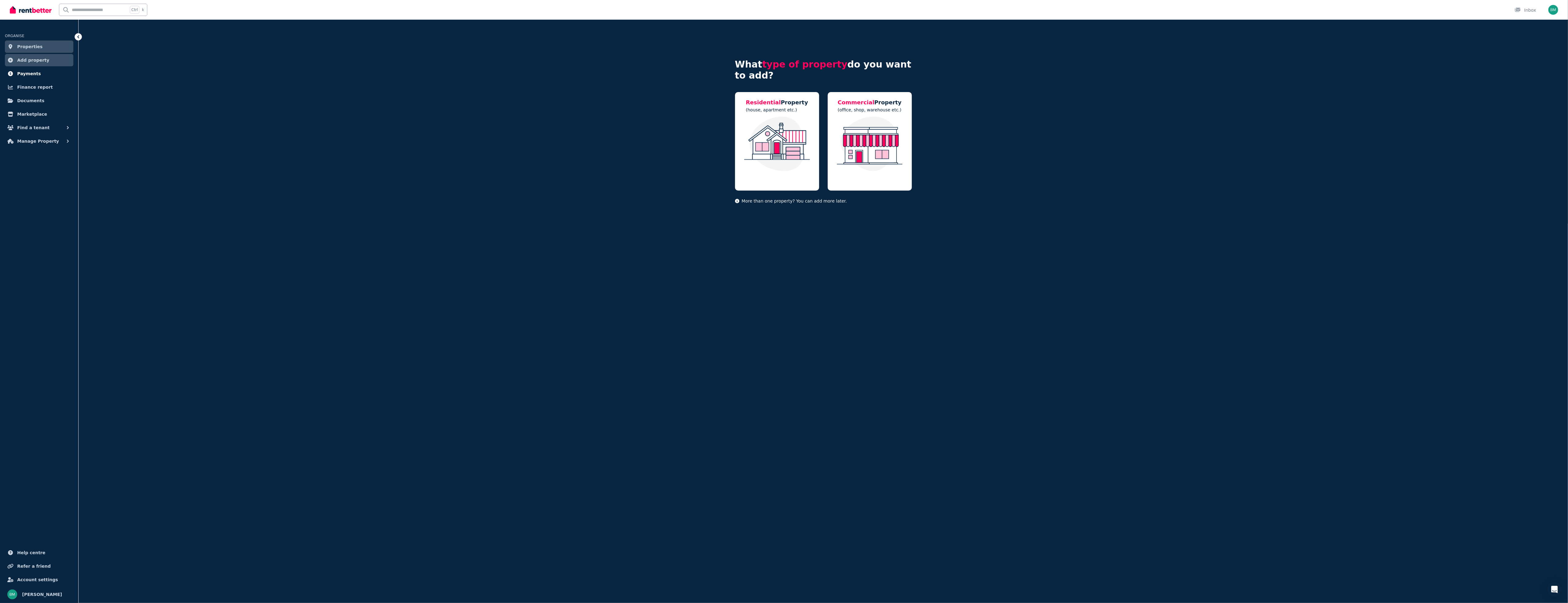
click at [30, 73] on span "Payments" at bounding box center [29, 74] width 24 height 7
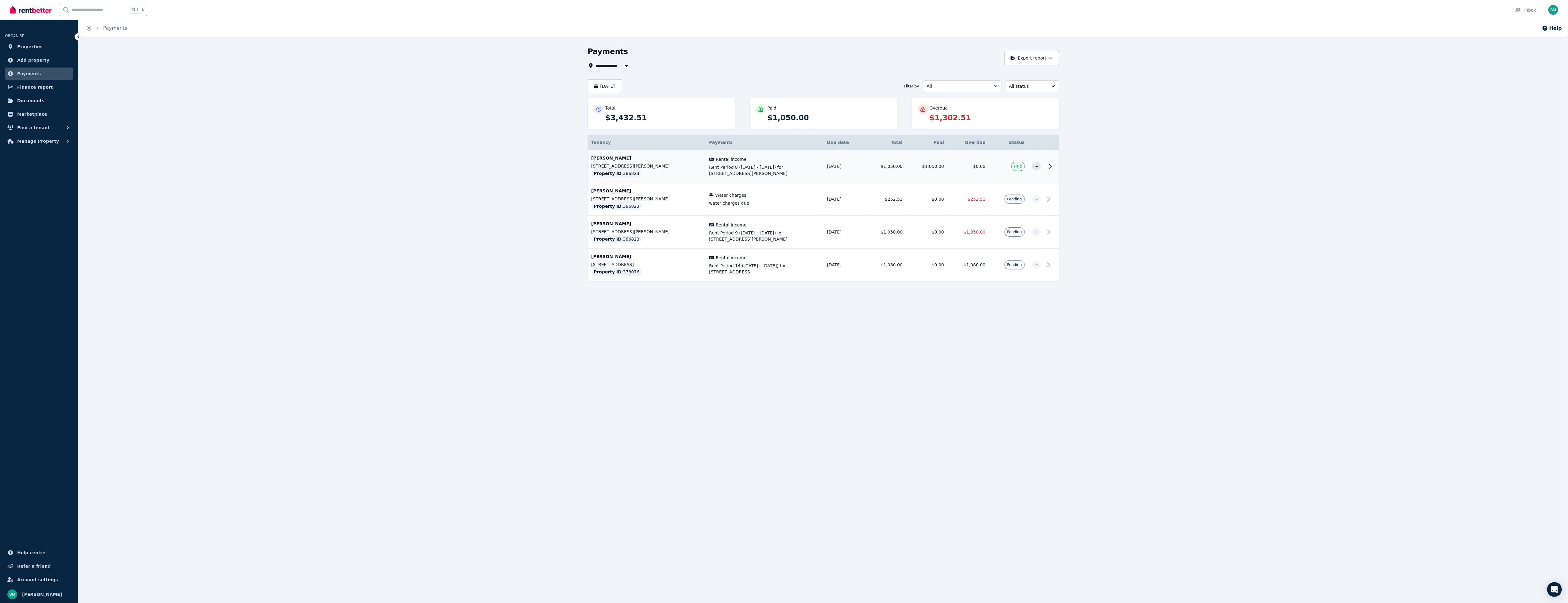
click at [607, 155] on td "[PERSON_NAME] [STREET_ADDRESS][PERSON_NAME] Property ID : 386823" at bounding box center [647, 167] width 118 height 33
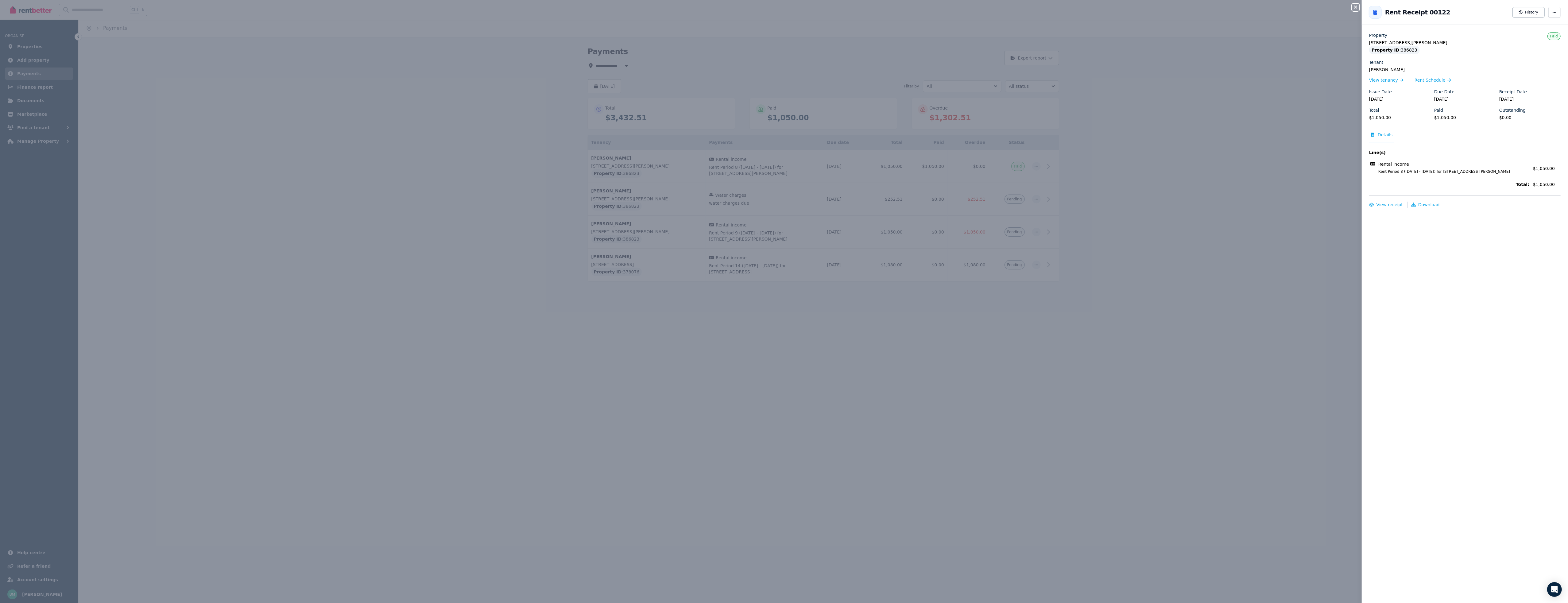
click at [1292, 131] on div "Close panel Back to Rent Receipt 00122 History Property [STREET_ADDRESS][PERSON…" at bounding box center [784, 301] width 1568 height 603
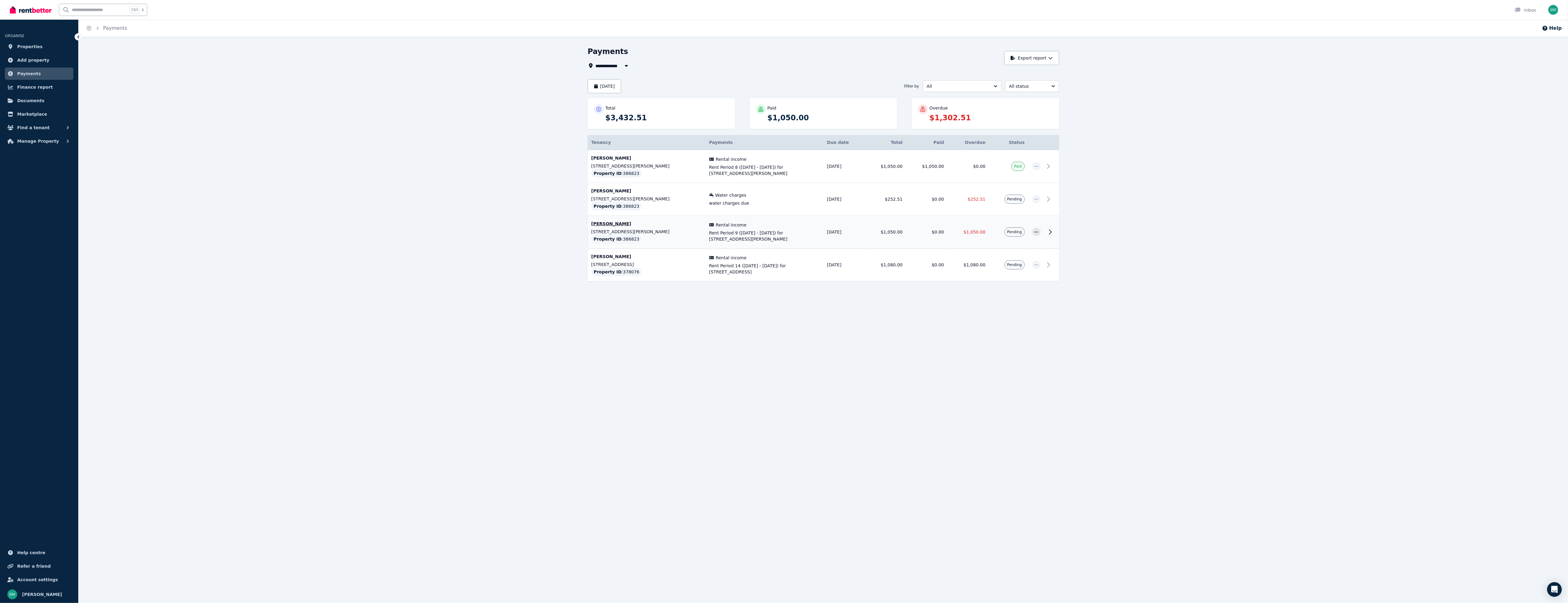
click at [599, 225] on p "[PERSON_NAME]" at bounding box center [647, 224] width 111 height 6
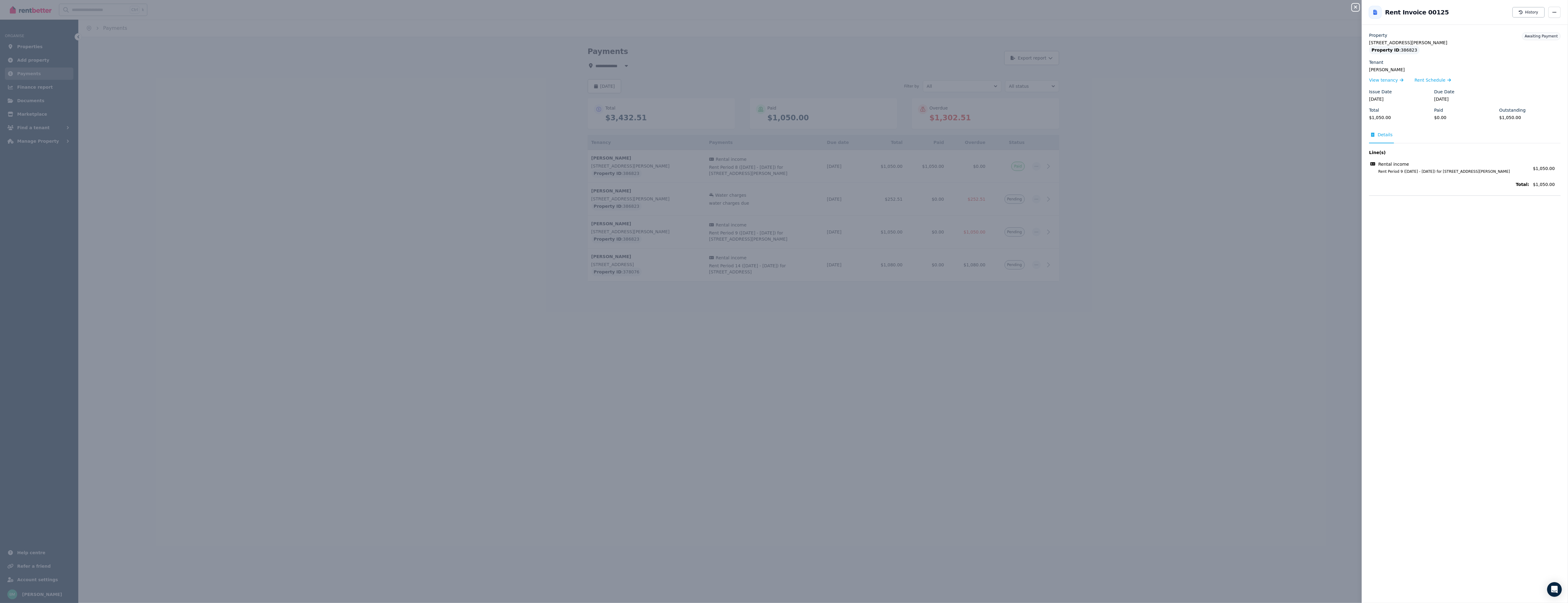
click at [1384, 134] on span "Details" at bounding box center [1385, 134] width 15 height 6
click at [1385, 131] on span "Details" at bounding box center [1385, 134] width 15 height 6
click at [1391, 79] on span "View tenancy" at bounding box center [1383, 80] width 29 height 6
click at [1295, 249] on div "Close panel Back to Rent Invoice 00125 History Property [STREET_ADDRESS][PERSON…" at bounding box center [784, 301] width 1568 height 603
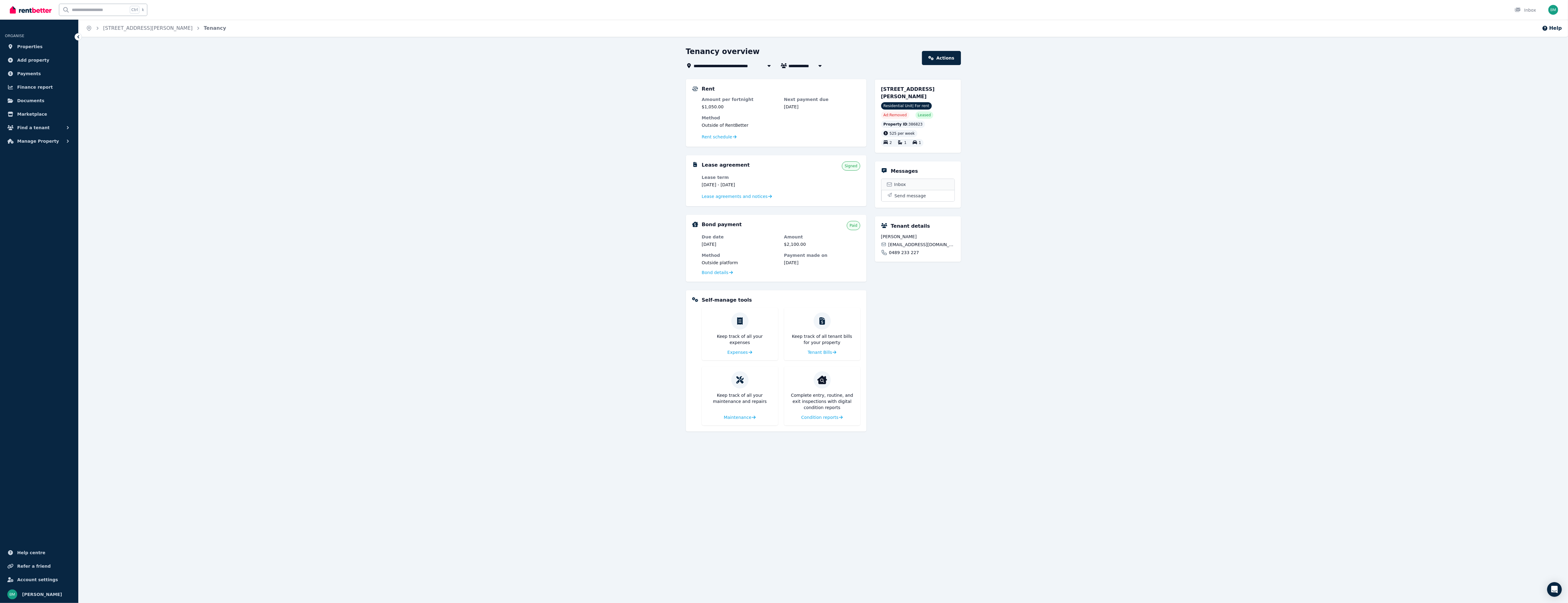
click at [917, 187] on link "Inbox" at bounding box center [918, 184] width 73 height 11
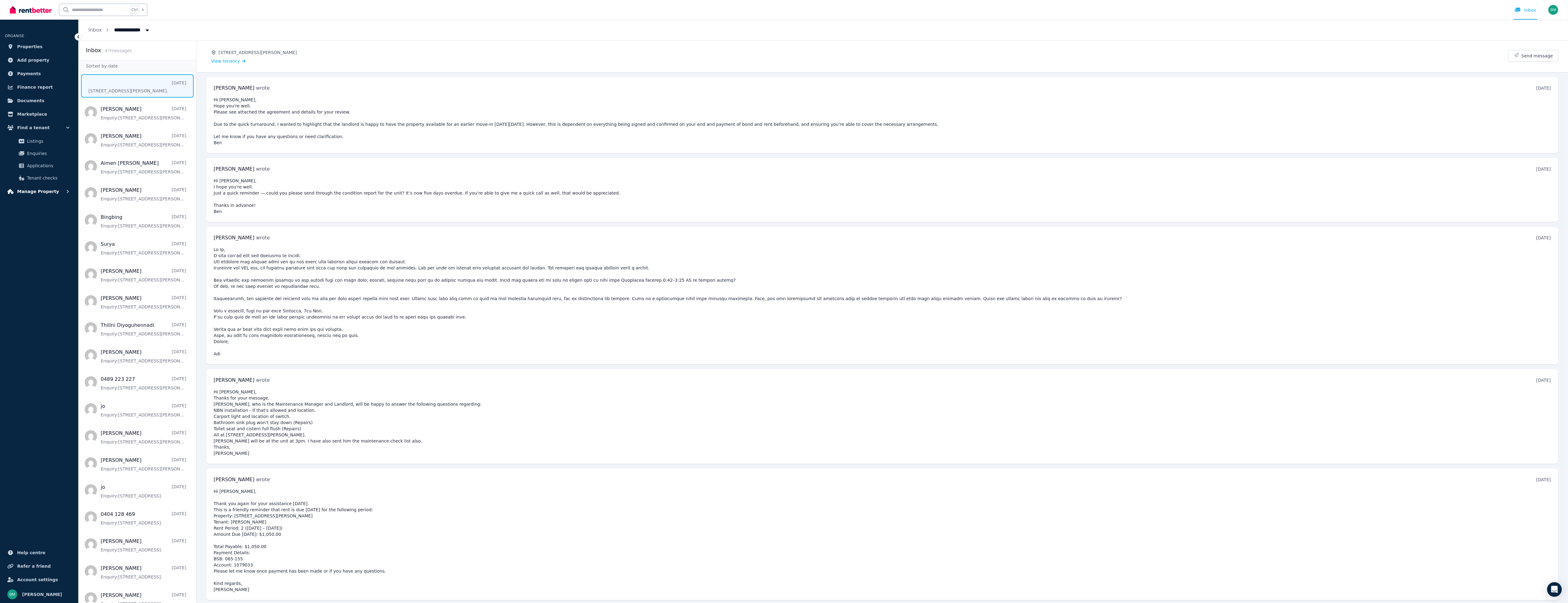
click at [69, 193] on icon "button" at bounding box center [68, 192] width 6 height 6
click at [30, 262] on link "Tenant bills" at bounding box center [39, 267] width 63 height 12
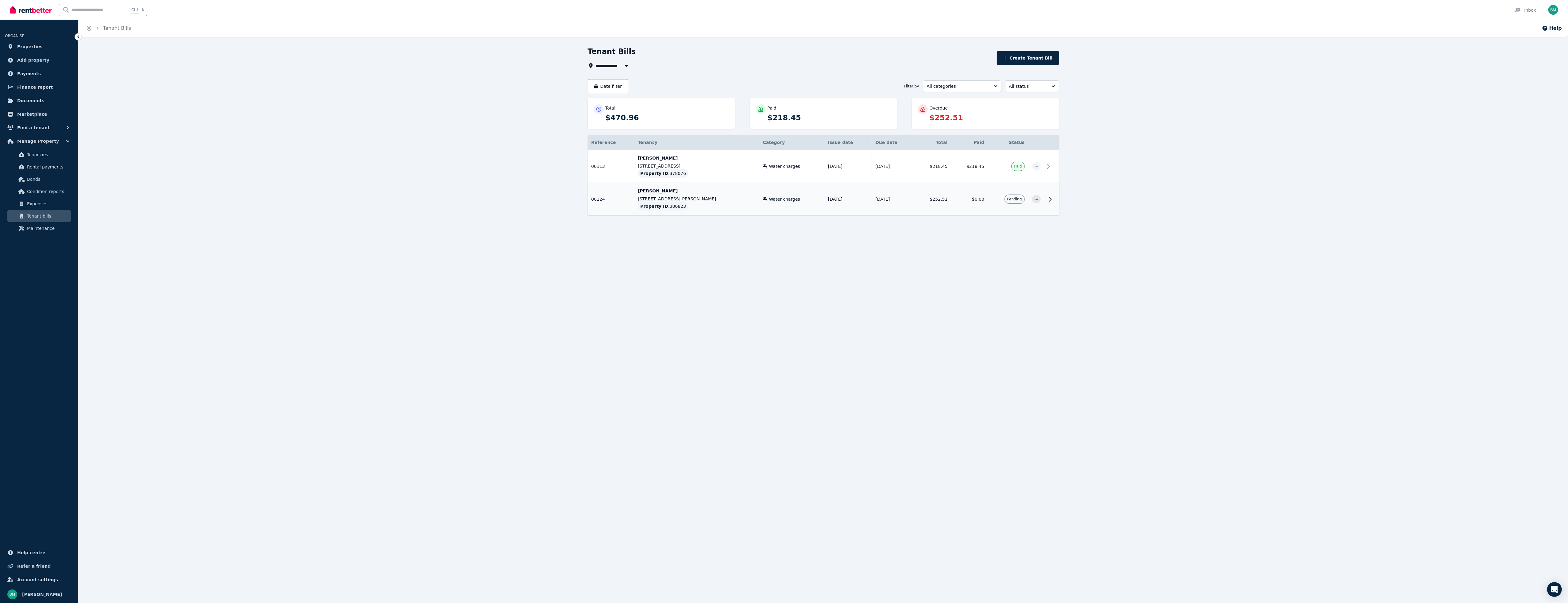
click at [746, 208] on td "[PERSON_NAME] [STREET_ADDRESS][PERSON_NAME] Property ID : 386823" at bounding box center [696, 200] width 125 height 33
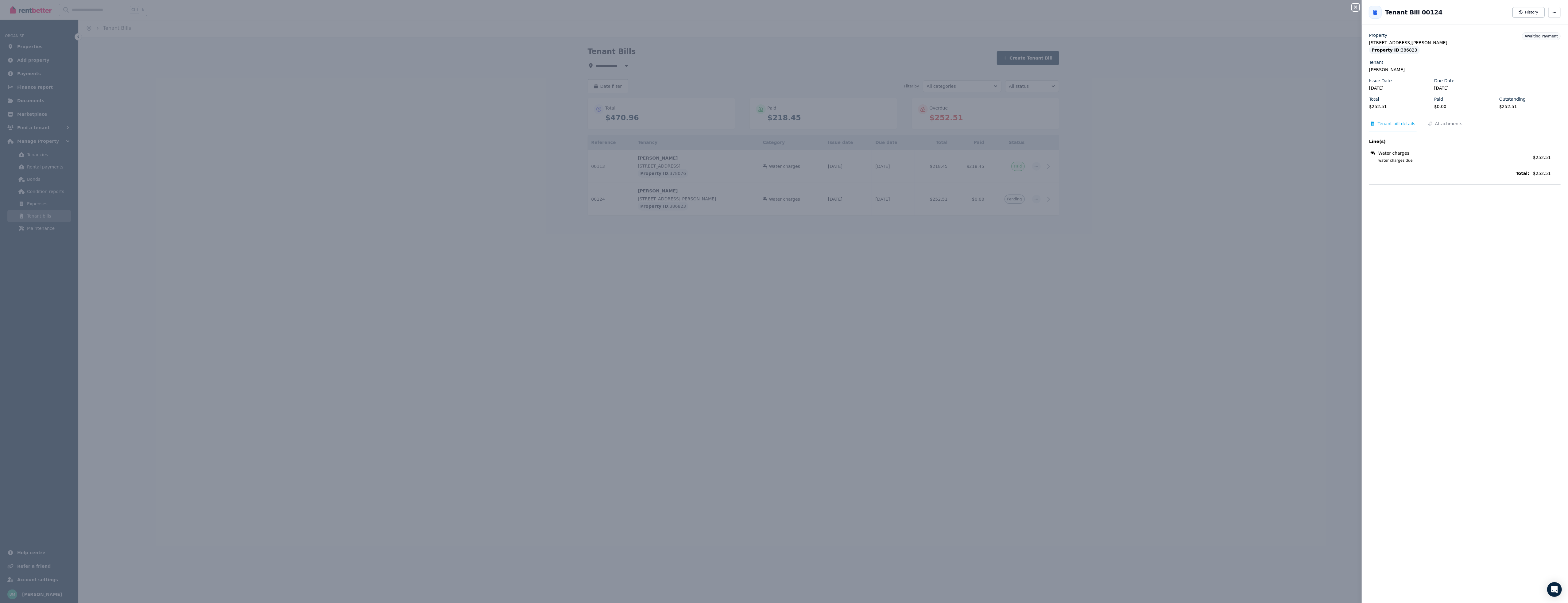
click at [1393, 124] on span "Tenant bill details" at bounding box center [1396, 124] width 38 height 6
click at [1451, 125] on span "Attachments" at bounding box center [1449, 124] width 27 height 6
click at [1278, 277] on div "Close panel Back to Tenant Bill 00124 History Property [STREET_ADDRESS][PERSON_…" at bounding box center [784, 301] width 1568 height 603
